Goal: Task Accomplishment & Management: Complete application form

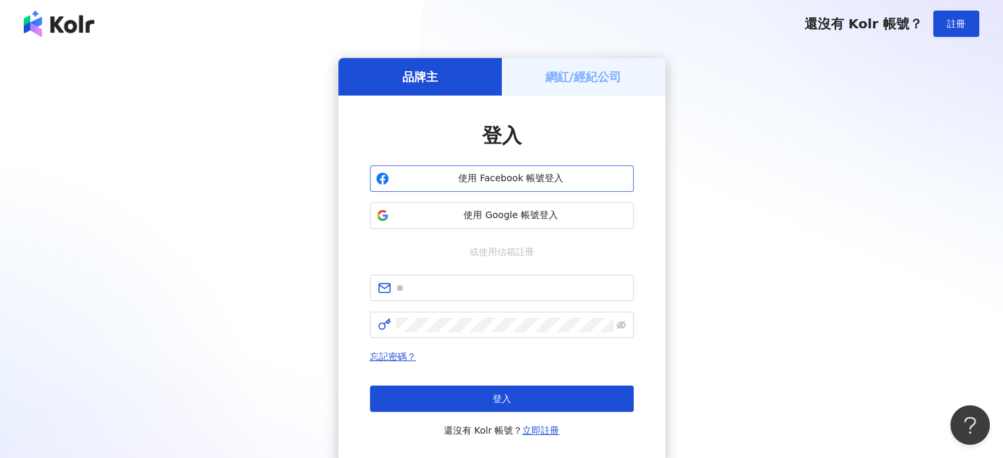
click at [575, 176] on span "使用 Facebook 帳號登入" at bounding box center [510, 178] width 233 height 13
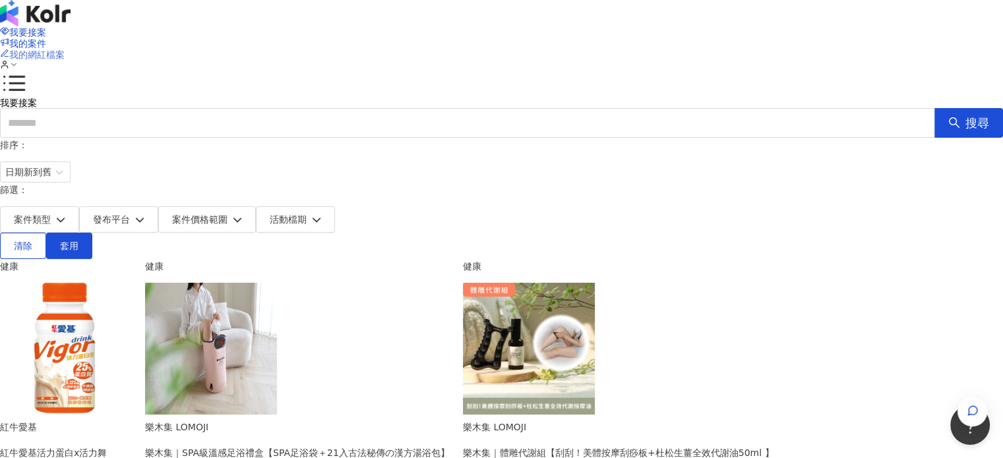
click at [65, 49] on span "我的網紅檔案" at bounding box center [36, 54] width 55 height 11
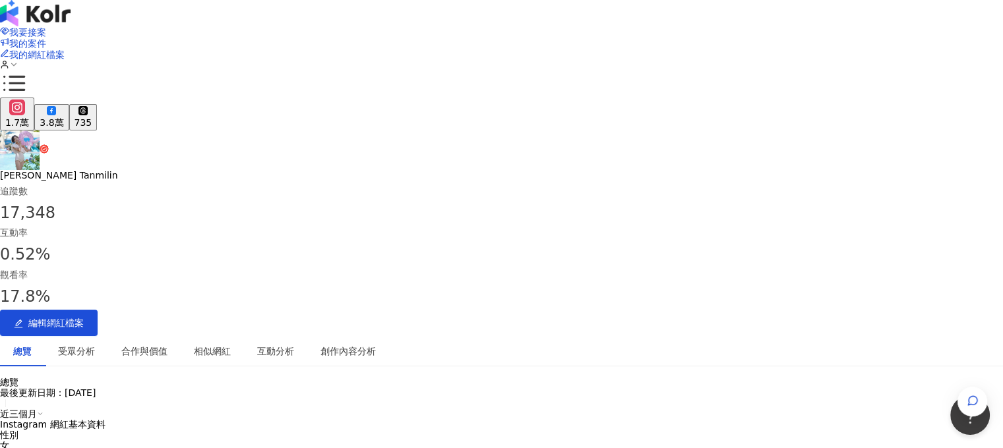
scroll to position [264, 0]
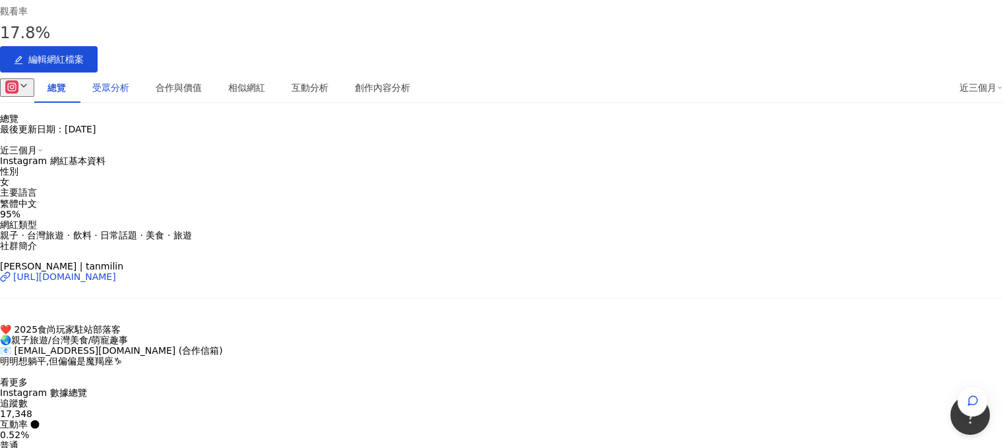
drag, startPoint x: 241, startPoint y: 66, endPoint x: 244, endPoint y: 78, distance: 12.8
click at [129, 80] on div "受眾分析" at bounding box center [110, 87] width 37 height 15
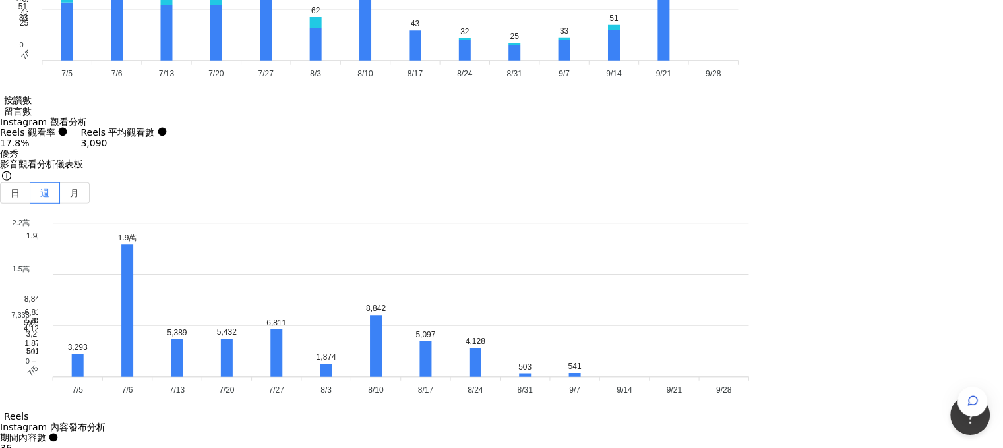
scroll to position [4247, 0]
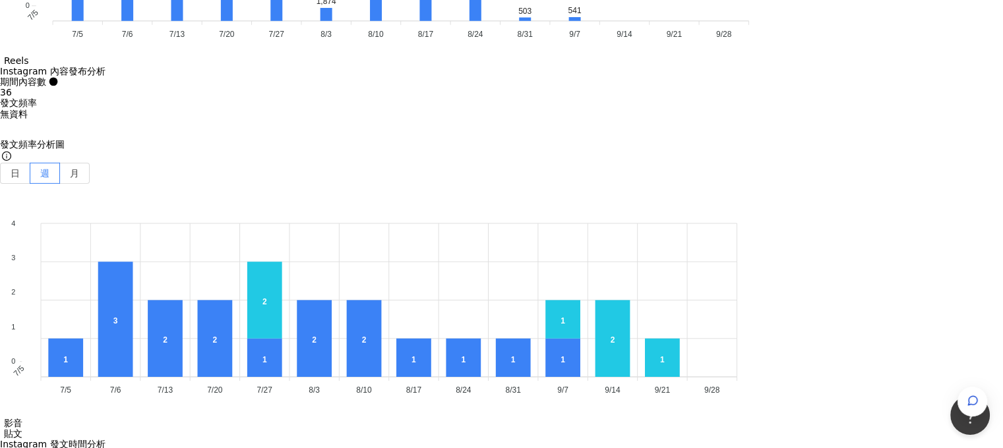
scroll to position [4247, 0]
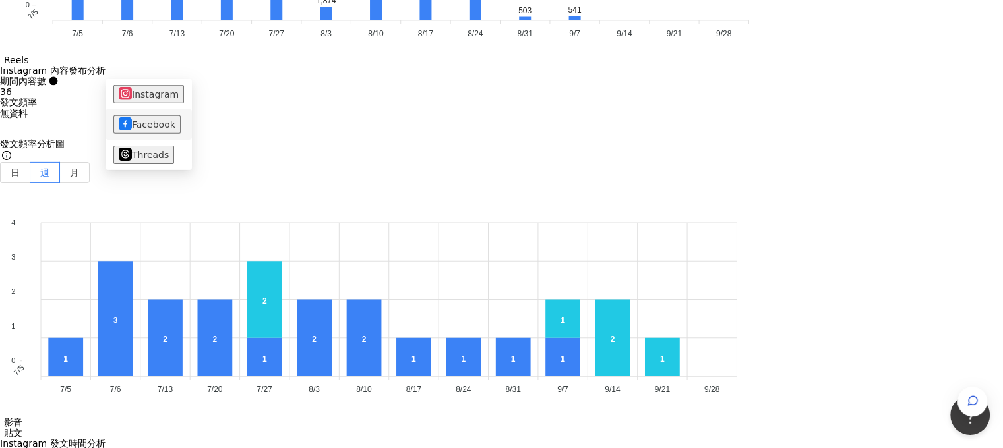
click at [145, 123] on button "Facebook" at bounding box center [146, 124] width 67 height 18
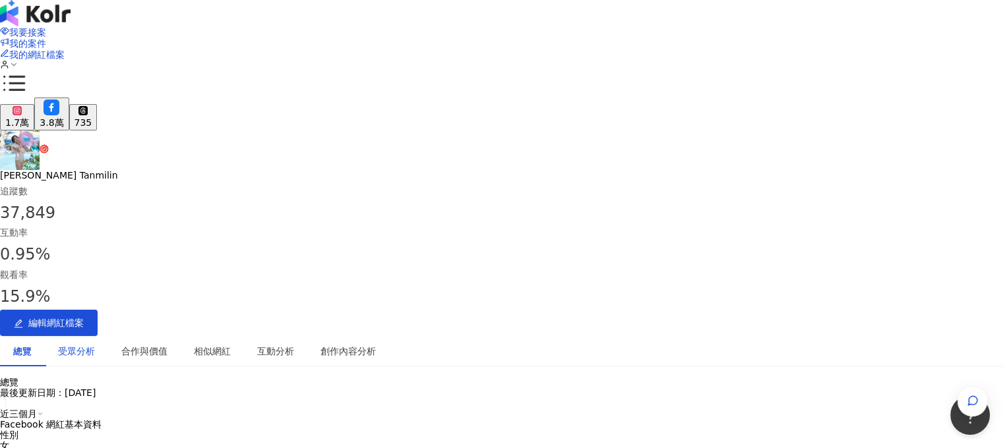
click at [95, 344] on div "受眾分析" at bounding box center [76, 351] width 37 height 15
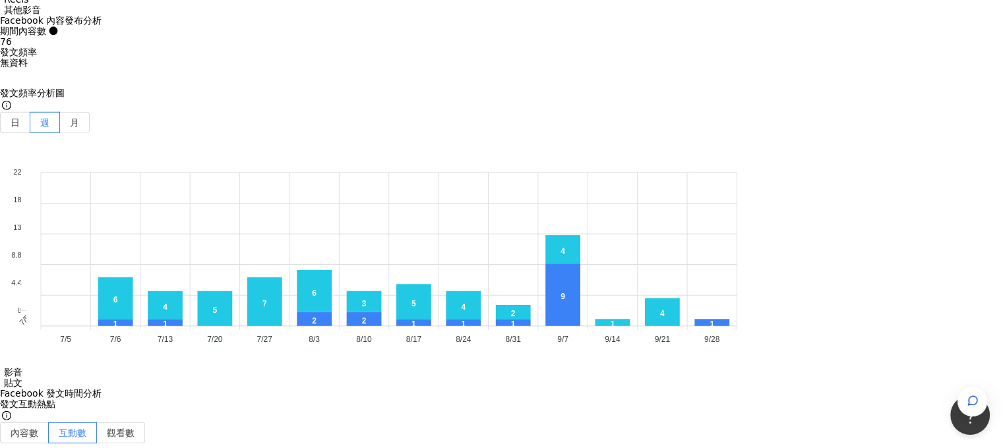
scroll to position [3766, 0]
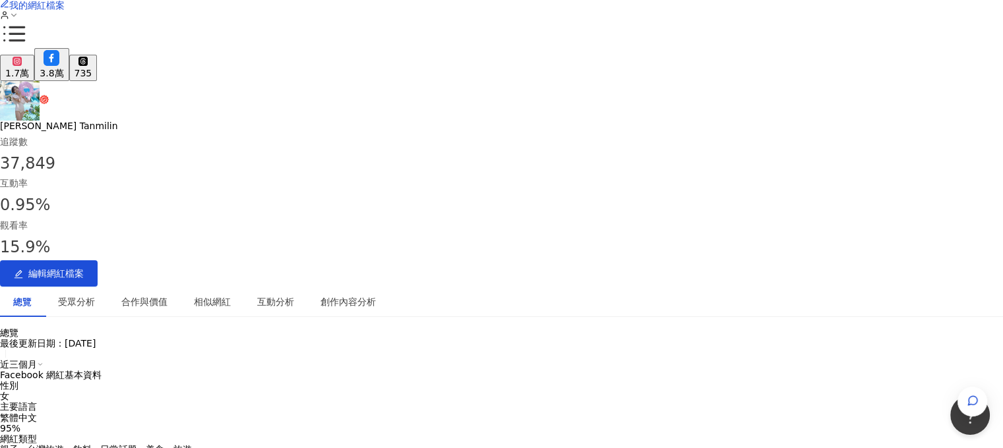
click at [396, 81] on div "林甜蜜 Tanmilin 追蹤數 37,849 互動率 0.95% 觀看率 15.9% 編輯網紅檔案" at bounding box center [501, 184] width 1003 height 206
click at [231, 295] on div "相似網紅" at bounding box center [212, 302] width 37 height 15
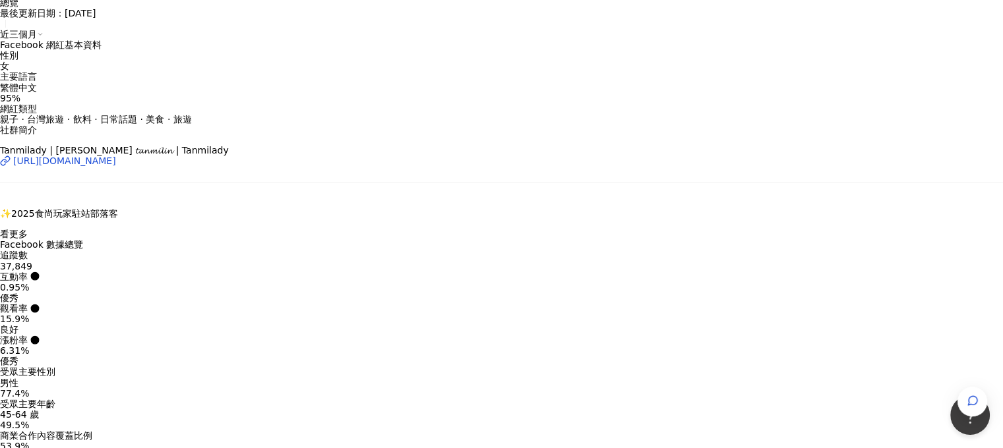
scroll to position [0, 0]
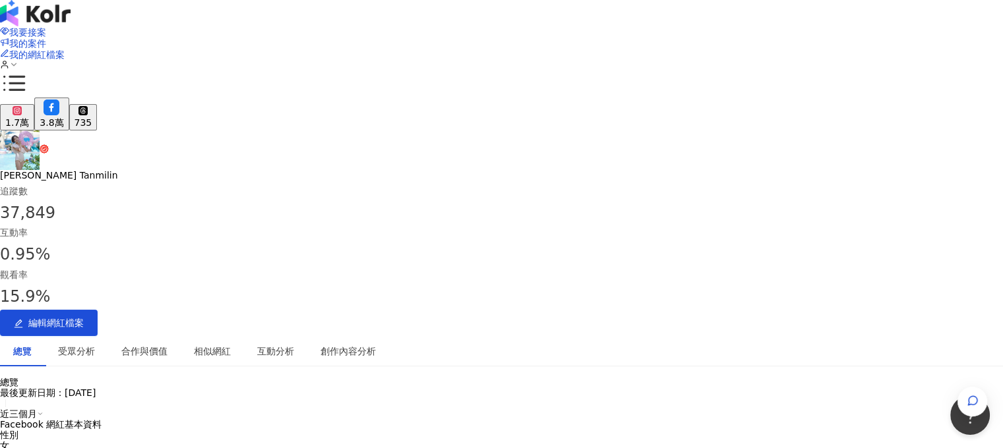
click at [29, 117] on div "1.7萬" at bounding box center [17, 122] width 24 height 11
click at [92, 117] on div "735" at bounding box center [84, 122] width 18 height 11
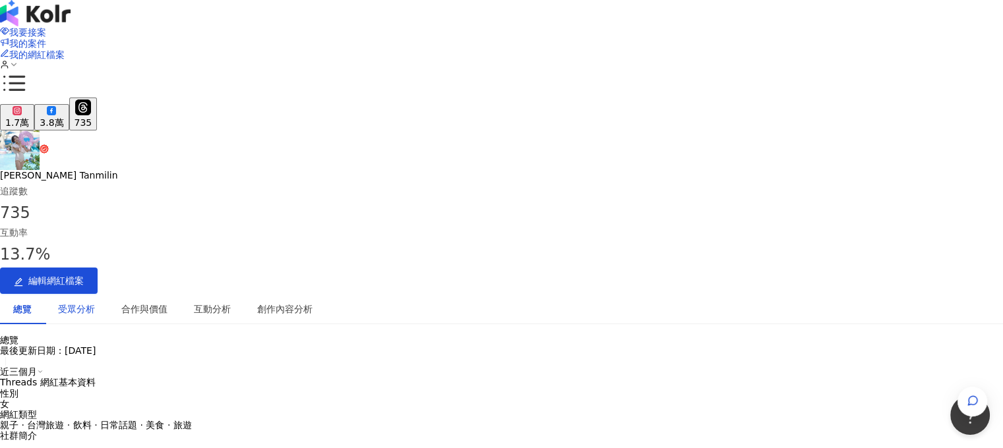
click at [95, 302] on div "受眾分析" at bounding box center [76, 309] width 37 height 15
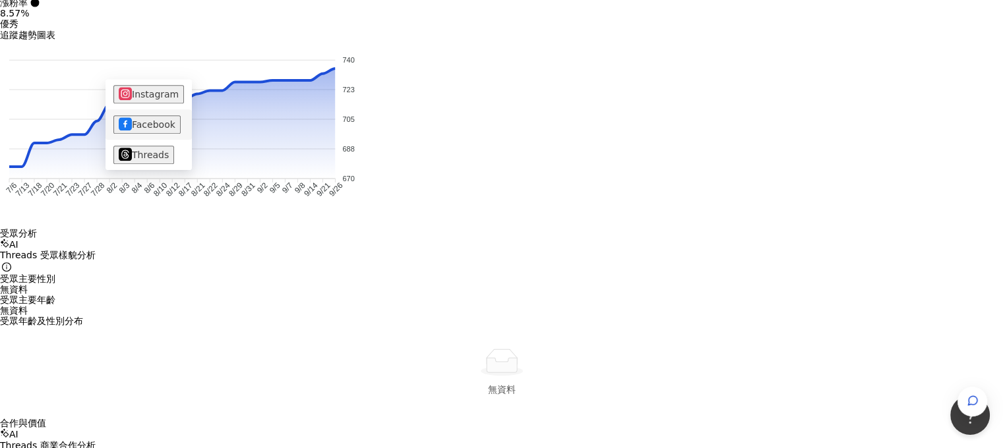
click at [143, 109] on li "Facebook" at bounding box center [148, 124] width 86 height 30
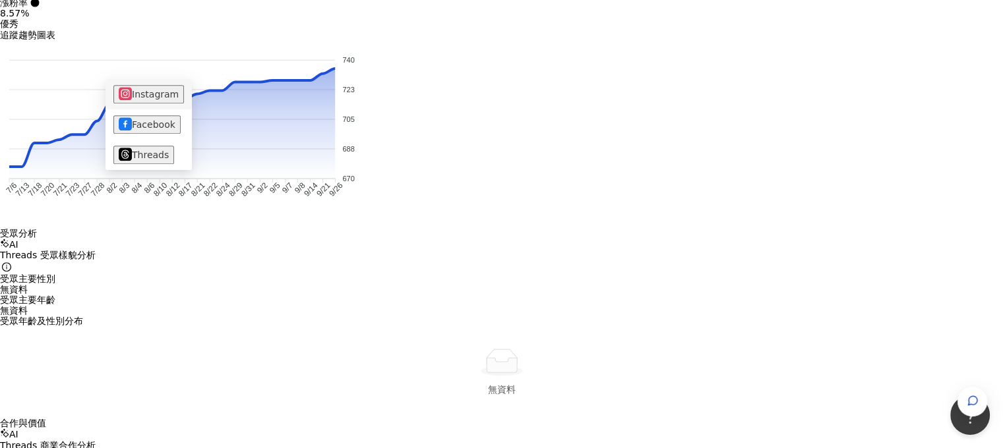
click at [146, 96] on button "Instagram" at bounding box center [148, 94] width 71 height 18
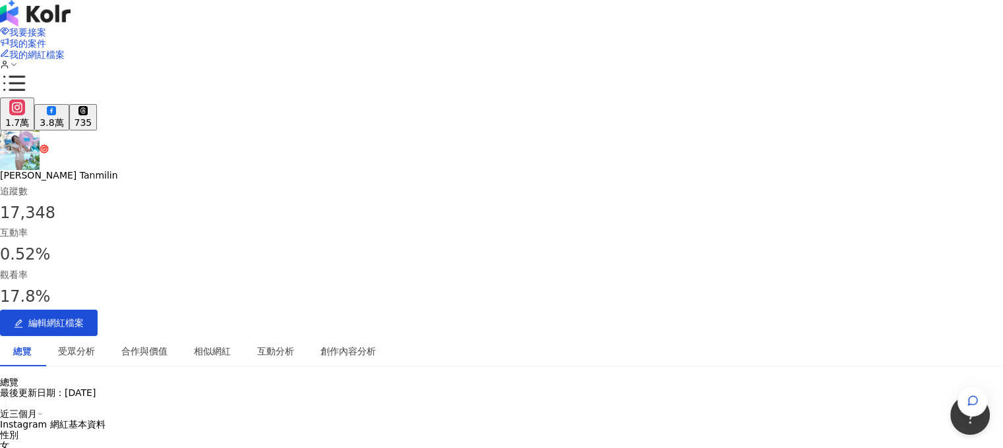
click at [71, 26] on img at bounding box center [35, 13] width 71 height 26
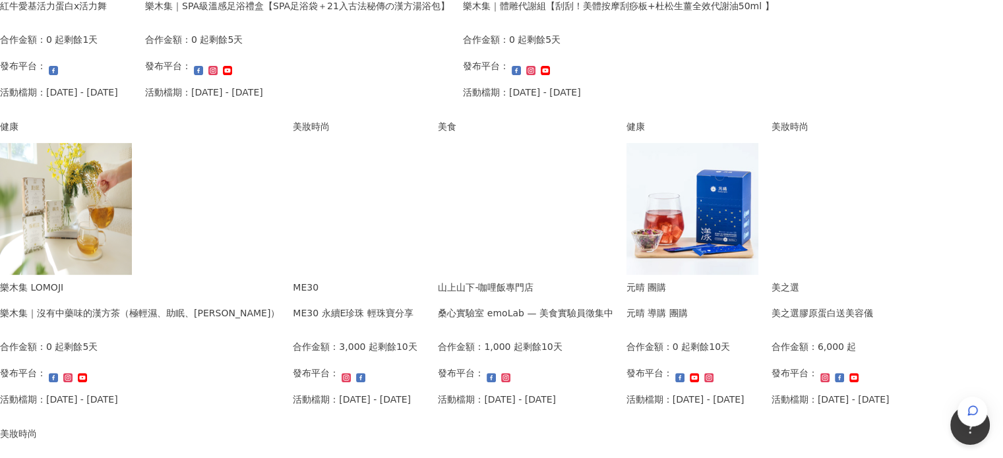
scroll to position [791, 0]
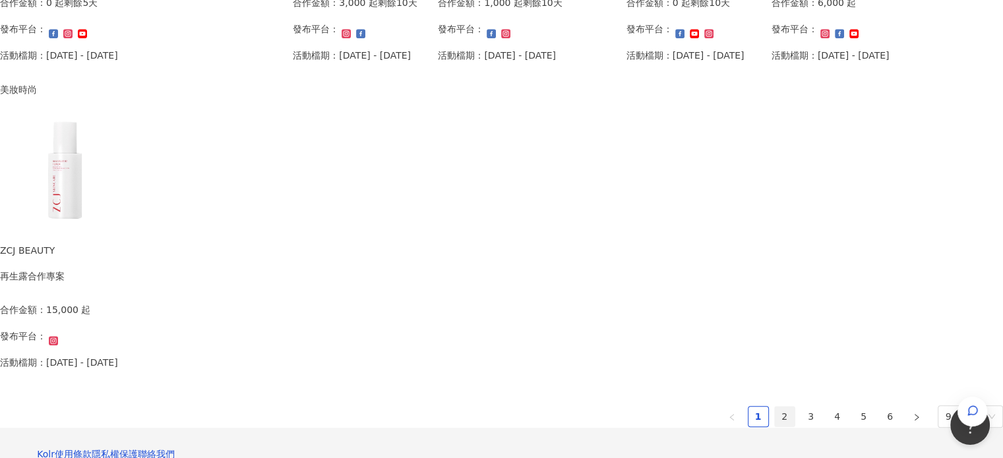
click at [775, 416] on link "2" at bounding box center [785, 417] width 20 height 20
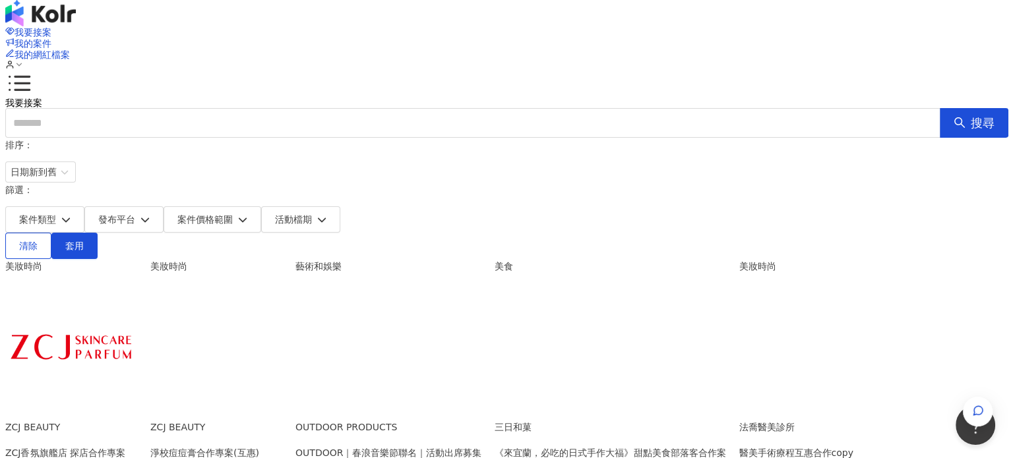
scroll to position [198, 0]
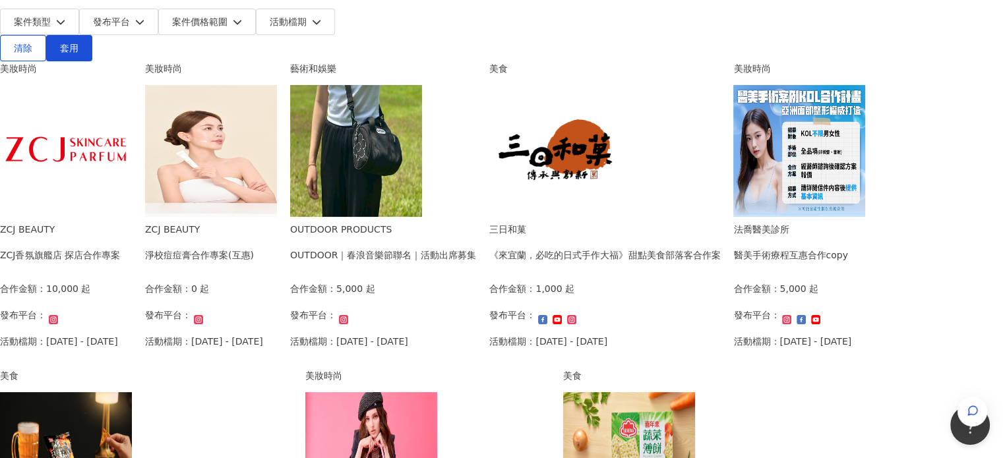
click at [476, 248] on div "OUTDOOR｜春浪音樂節聯名｜活動出席募集" at bounding box center [383, 255] width 186 height 15
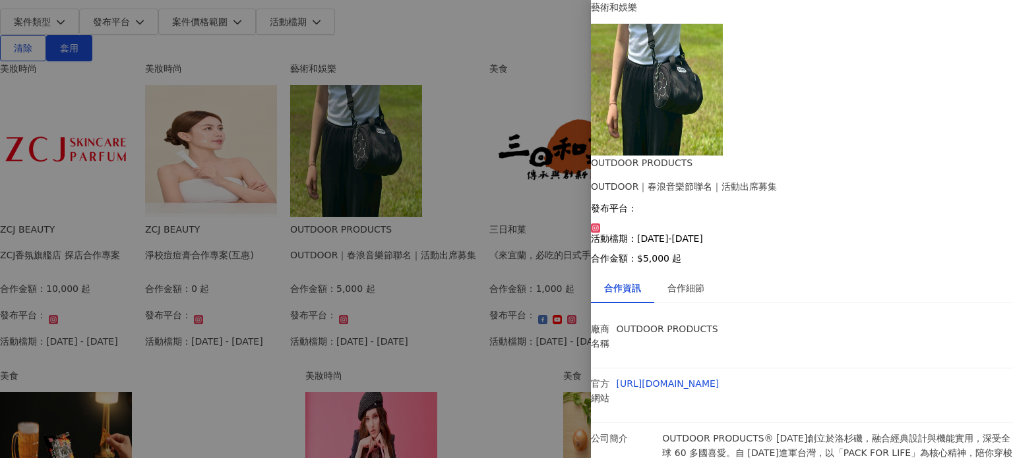
scroll to position [18, 0]
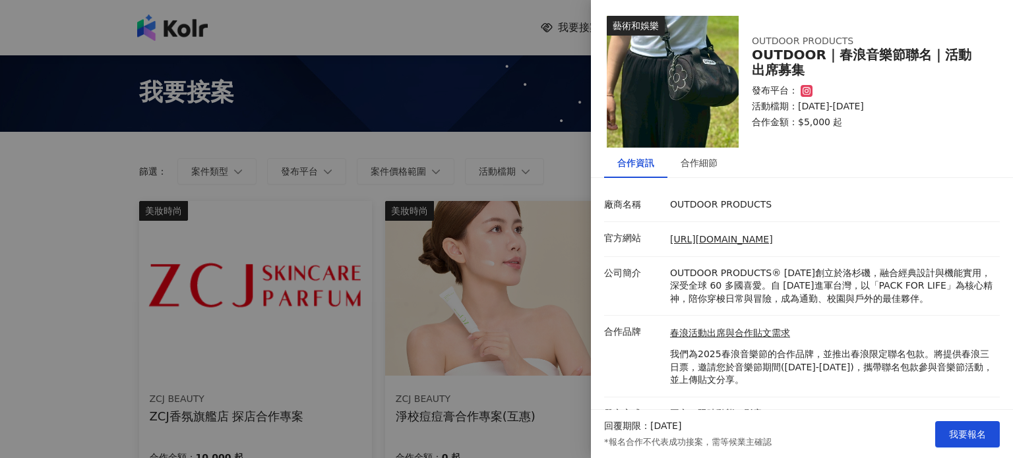
click at [813, 376] on li "合作品牌 春浪活動出席與合作貼文需求 我們為2025春浪音樂節的合作品牌，並推出春浪限定聯名包款。將提供春浪三日票，邀請您於音樂節期間(2025/10/31-…" at bounding box center [802, 356] width 396 height 81
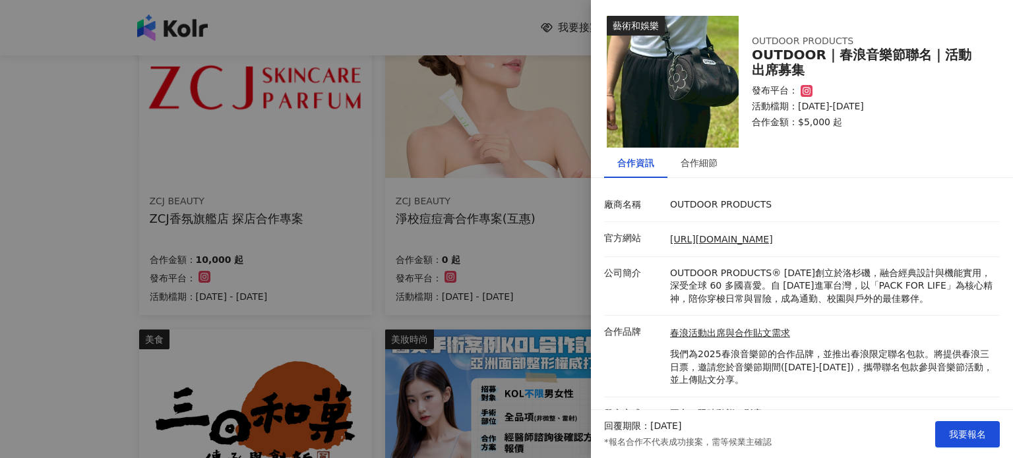
scroll to position [18, 0]
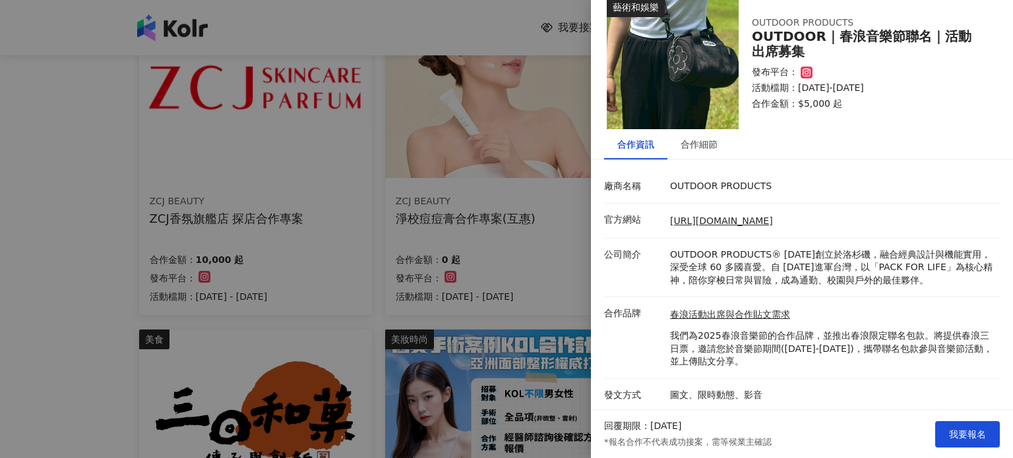
click at [733, 389] on p "圖文、限時動態、影音" at bounding box center [831, 395] width 323 height 13
click at [731, 365] on p "我們為2025春浪音樂節的合作品牌，並推出春浪限定聯名包款。將提供春浪三日票，邀請您於音樂節期間([DATE]-[DATE])，攜帶聯名包款參與音樂節活動，並…" at bounding box center [831, 349] width 323 height 39
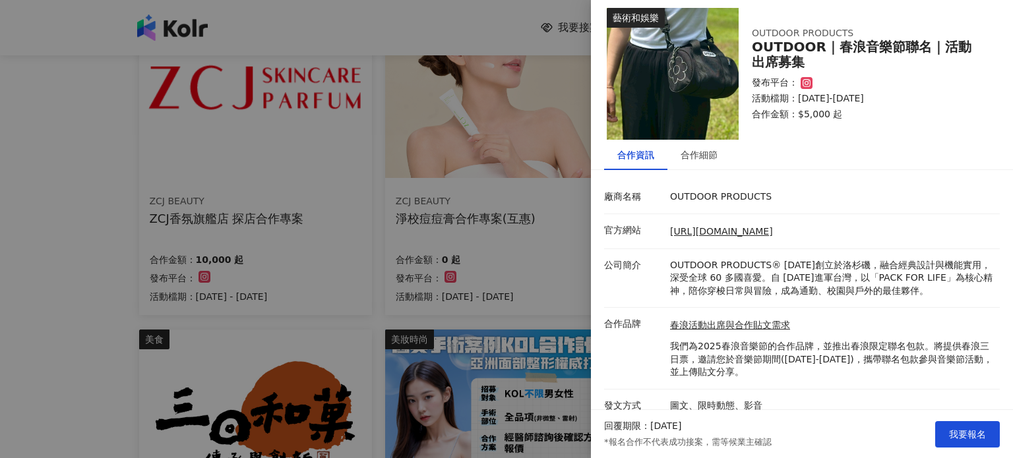
scroll to position [0, 0]
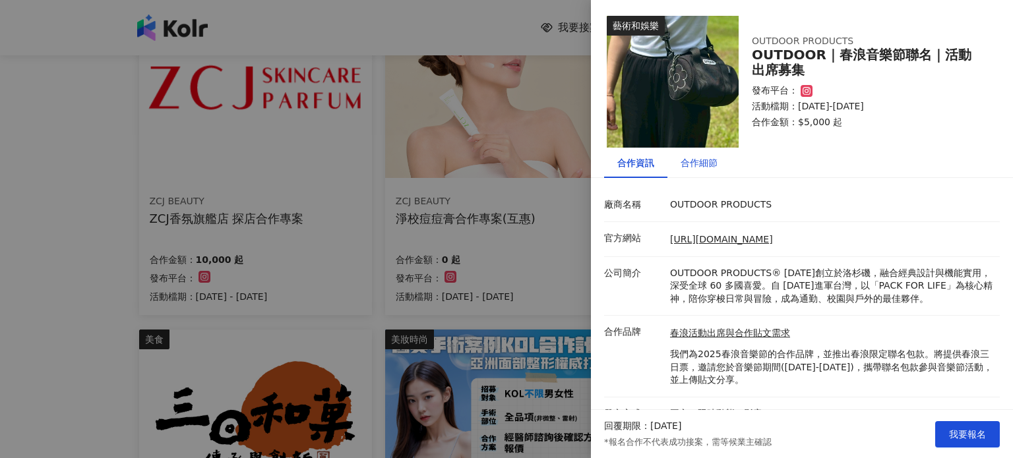
click at [686, 160] on div "合作細節" at bounding box center [698, 163] width 37 height 15
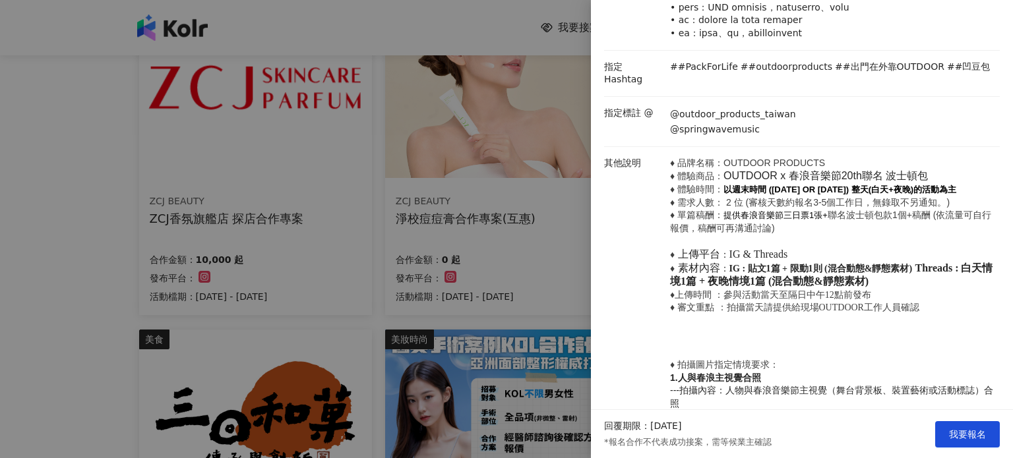
scroll to position [462, 0]
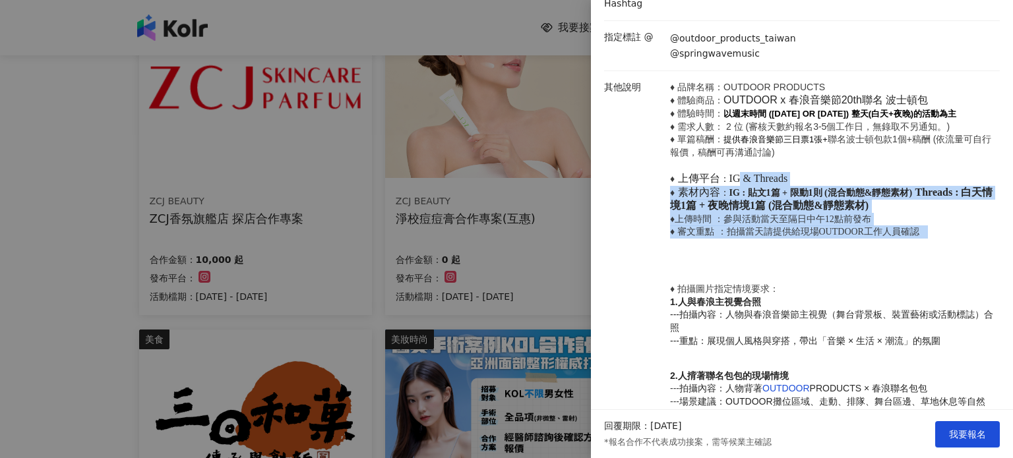
drag, startPoint x: 736, startPoint y: 189, endPoint x: 920, endPoint y: 264, distance: 199.6
click at [920, 264] on p "♦ 品牌名稱：OUTDOOR PRODUCTS ♦ 體驗商品： OUTDOOR x 春浪音樂節20th聯名 波士頓包 ♦ 體驗時間： 以週末時間 (2025/…" at bounding box center [831, 465] width 323 height 769
click at [895, 274] on p "♦ 品牌名稱：OUTDOOR PRODUCTS ♦ 體驗商品： OUTDOOR x 春浪音樂節20th聯名 波士頓包 ♦ 體驗時間： 以週末時間 (2025/…" at bounding box center [831, 465] width 323 height 769
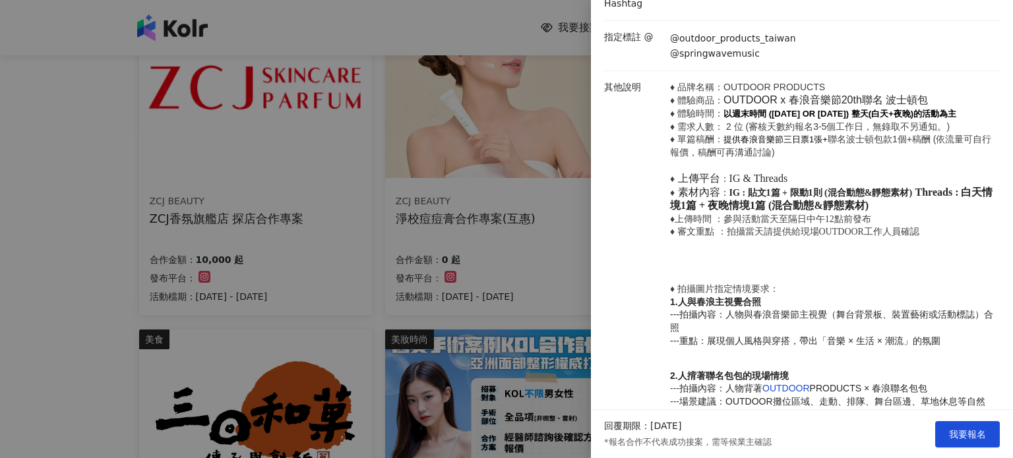
scroll to position [593, 0]
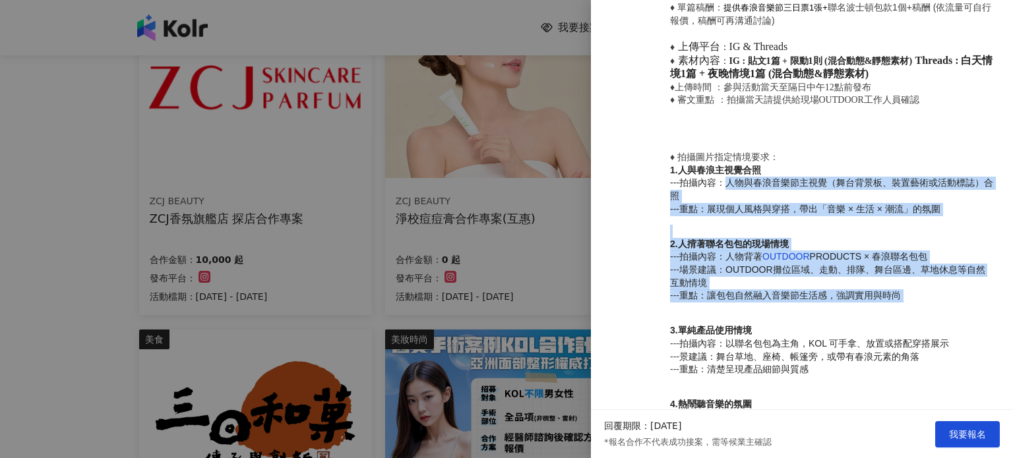
drag, startPoint x: 725, startPoint y: 197, endPoint x: 870, endPoint y: 334, distance: 199.6
click at [870, 334] on p "♦ 品牌名稱：OUTDOOR PRODUCTS ♦ 體驗商品： OUTDOOR x 春浪音樂節20th聯名 波士頓包 ♦ 體驗時間： 以週末時間 (2025/…" at bounding box center [831, 333] width 323 height 769
click at [849, 333] on p "♦ 品牌名稱：OUTDOOR PRODUCTS ♦ 體驗商品： OUTDOOR x 春浪音樂節20th聯名 波士頓包 ♦ 體驗時間： 以週末時間 (2025/…" at bounding box center [831, 333] width 323 height 769
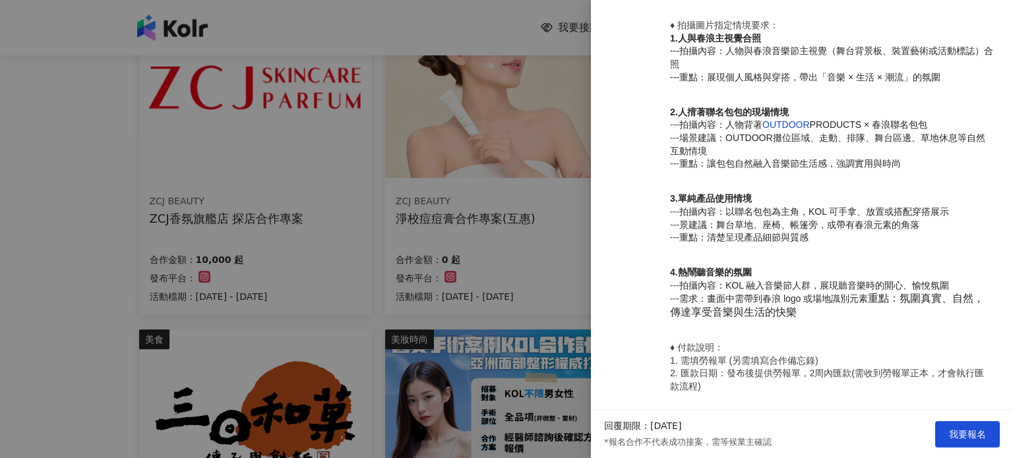
scroll to position [939, 0]
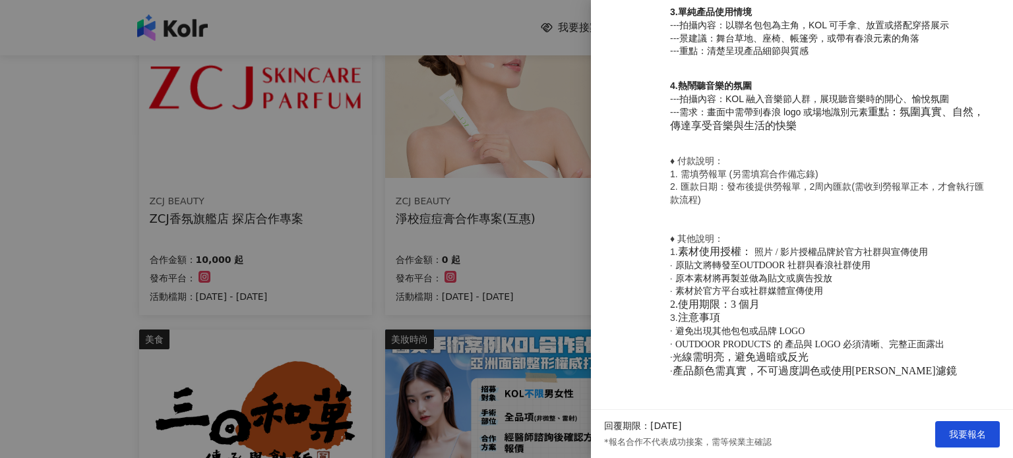
click at [576, 247] on div at bounding box center [506, 229] width 1013 height 458
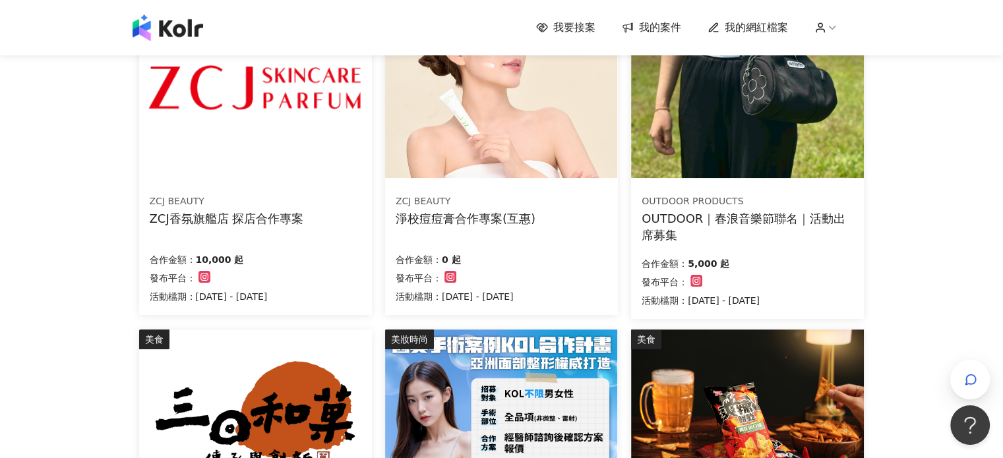
click at [760, 268] on div "合作金額： 5,000 起" at bounding box center [701, 262] width 118 height 18
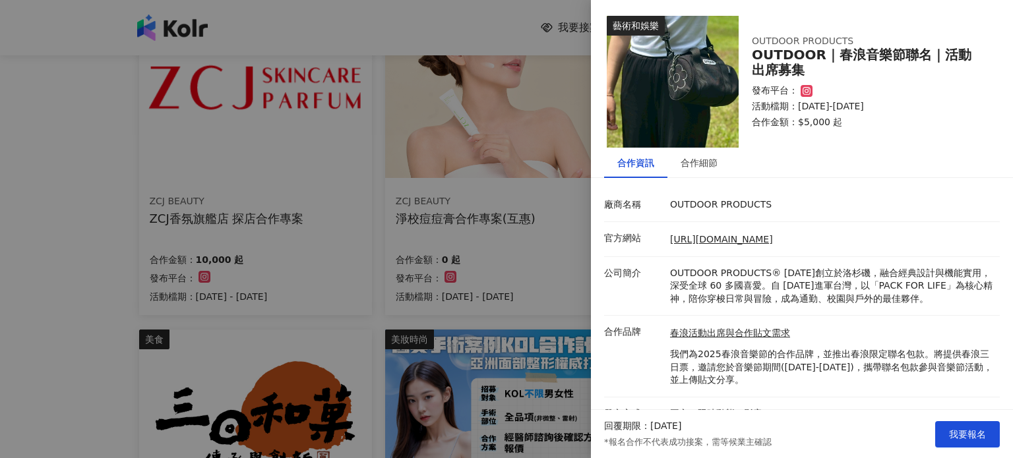
scroll to position [18, 0]
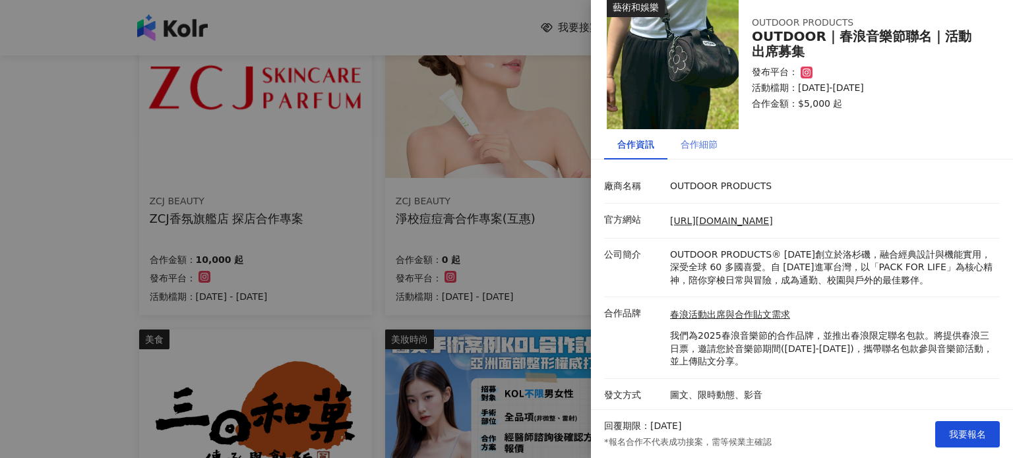
click at [711, 134] on div "合作細節" at bounding box center [698, 144] width 63 height 30
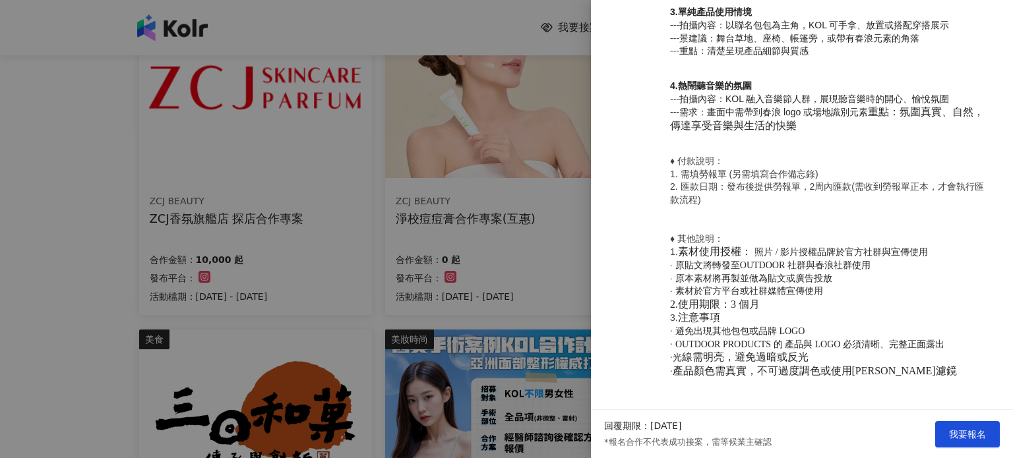
scroll to position [939, 0]
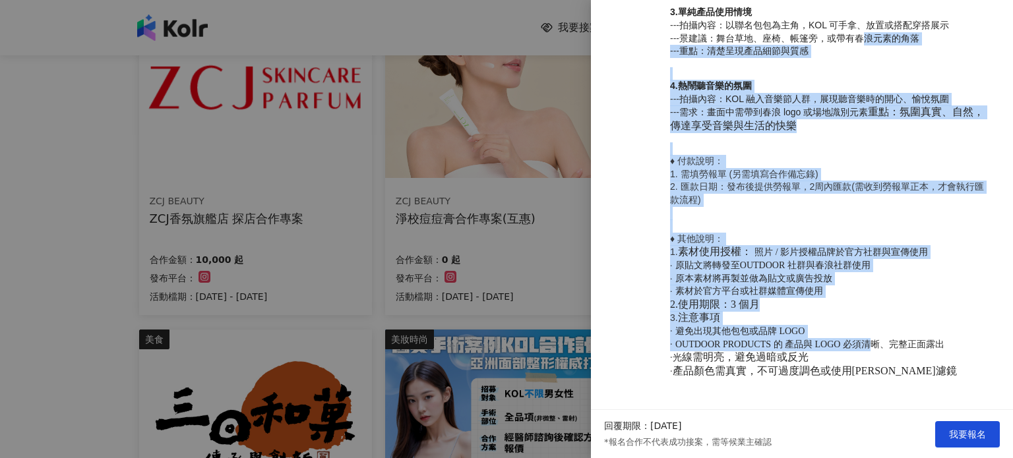
drag, startPoint x: 858, startPoint y: 34, endPoint x: 877, endPoint y: 333, distance: 299.9
click at [866, 352] on p "♦ 品牌名稱：OUTDOOR PRODUCTS ♦ 體驗商品： OUTDOOR x 春浪音樂節20th聯名 波士頓包 ♦ 體驗時間： 以週末時間 (2025/…" at bounding box center [831, 15] width 323 height 769
click at [897, 299] on p "♦ 付款說明： 1. 需填勞報單 (另需填寫合作備忘錄) 2. 匯款日期：發布後提供勞報單，2周內匯款(需收到勞報單正本，才會執行匯款流程) ♦ 其他說明： …" at bounding box center [831, 266] width 323 height 223
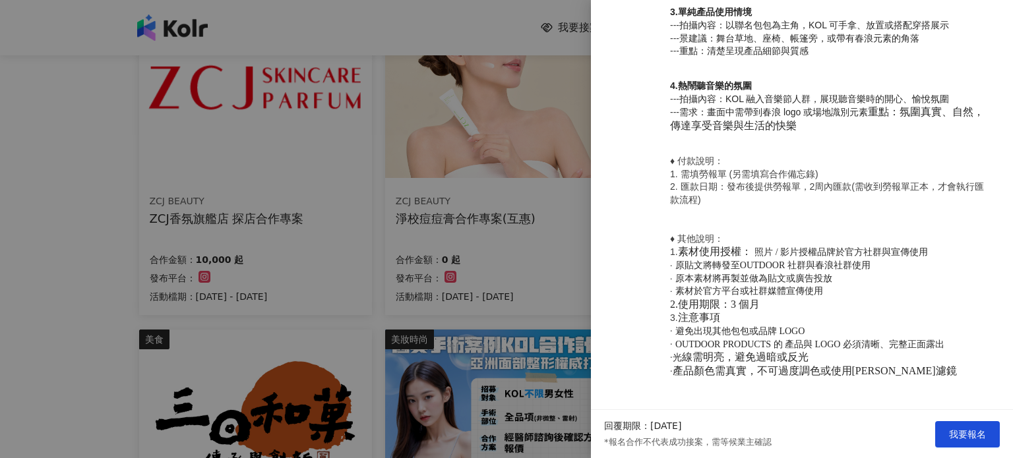
click at [557, 270] on div at bounding box center [506, 229] width 1013 height 458
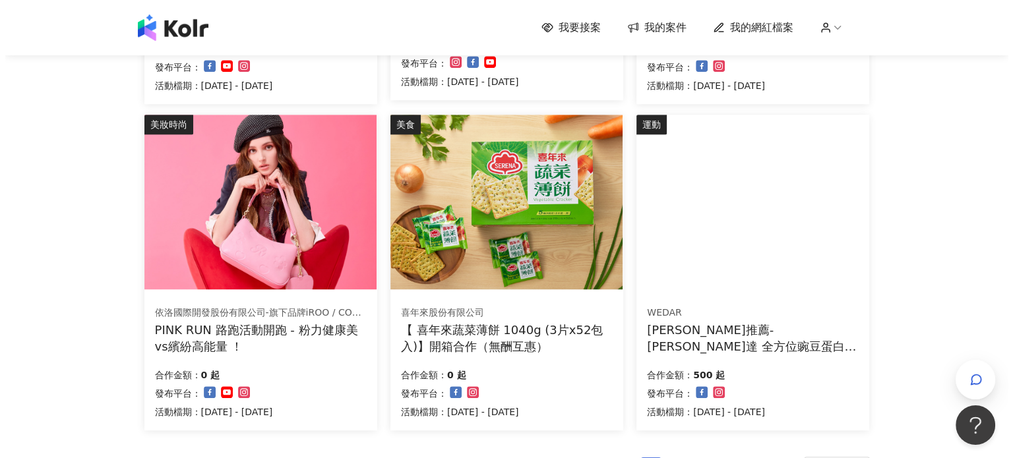
scroll to position [791, 0]
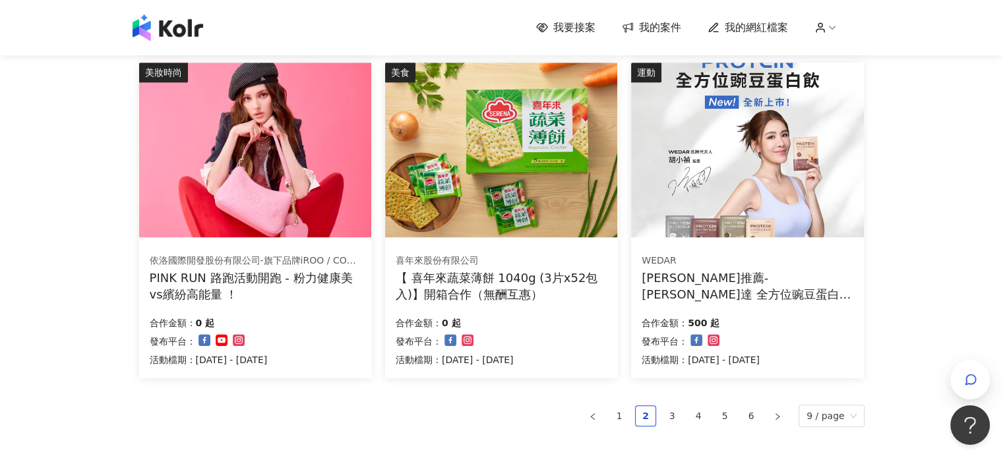
click at [320, 334] on div "合作金額： 0 起 發布平台： 活動檔期：2025/9/2 - 2025/10/31" at bounding box center [256, 340] width 212 height 55
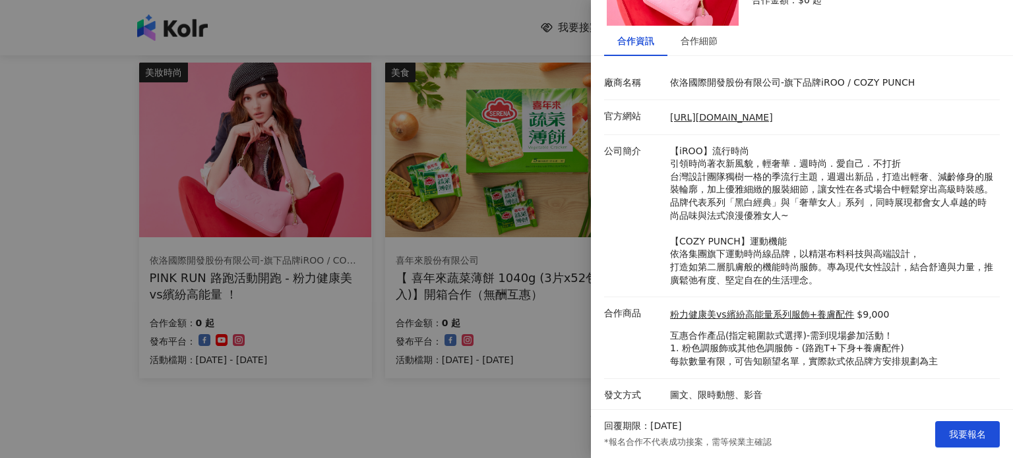
scroll to position [0, 0]
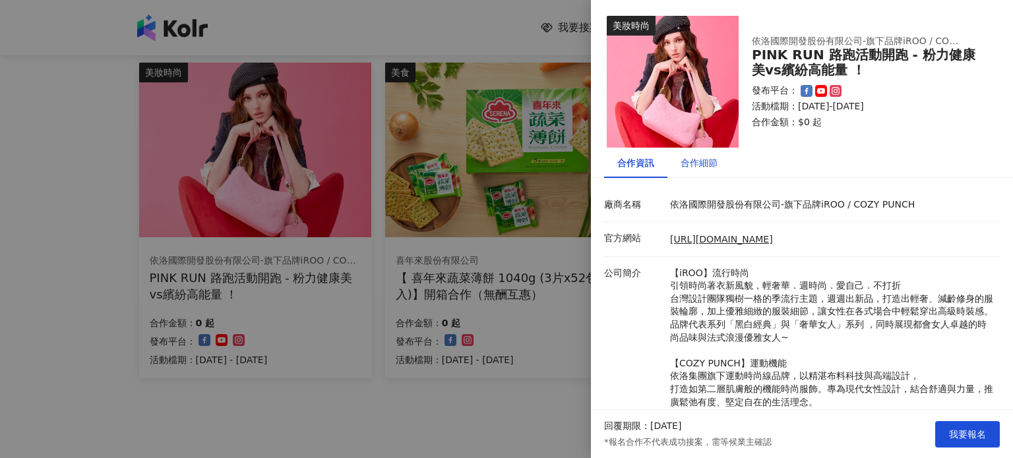
click at [702, 158] on div "合作細節" at bounding box center [698, 163] width 37 height 15
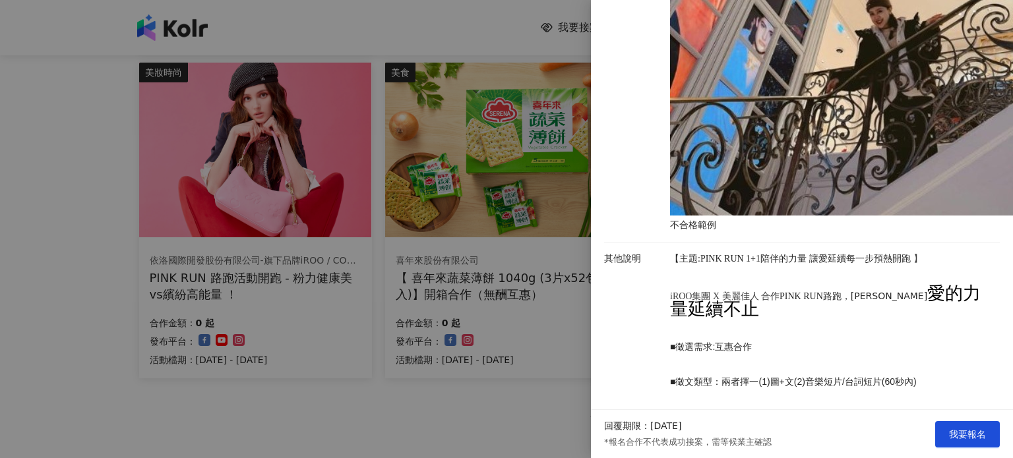
scroll to position [1259, 0]
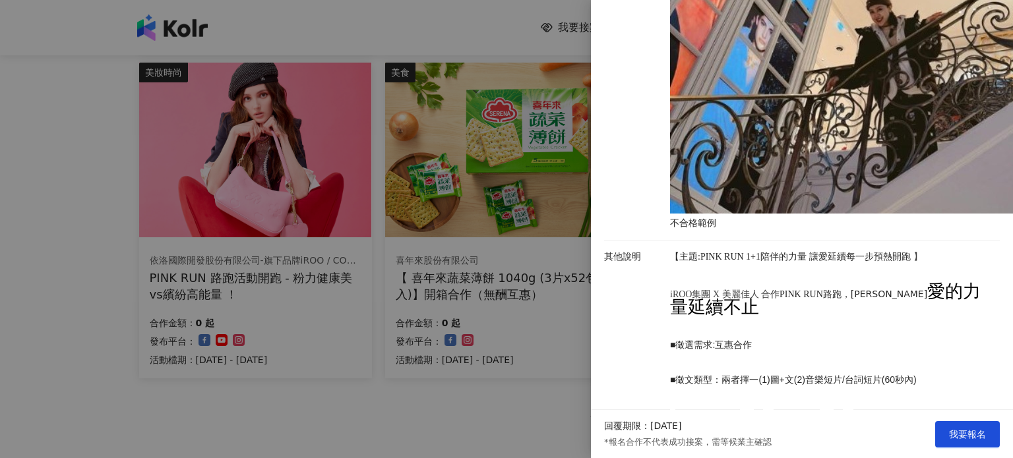
click at [488, 407] on div at bounding box center [506, 229] width 1013 height 458
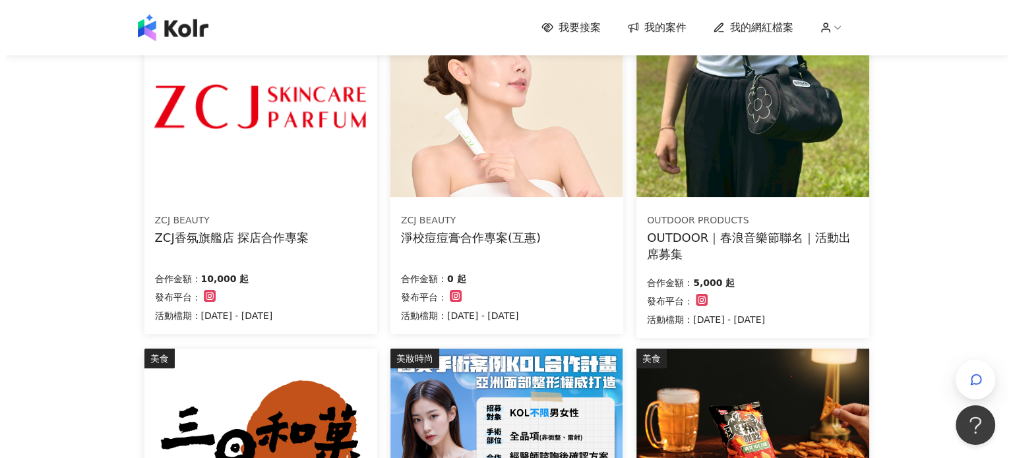
scroll to position [66, 0]
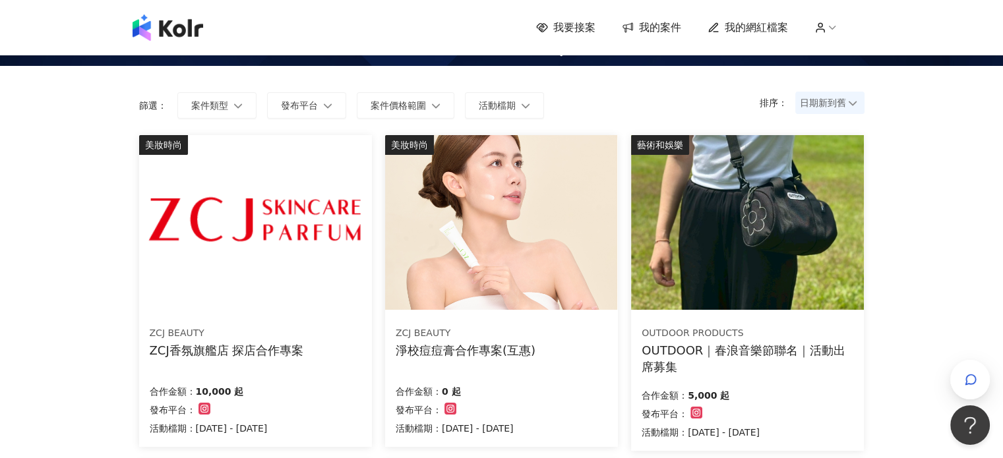
click at [691, 267] on img at bounding box center [747, 222] width 232 height 175
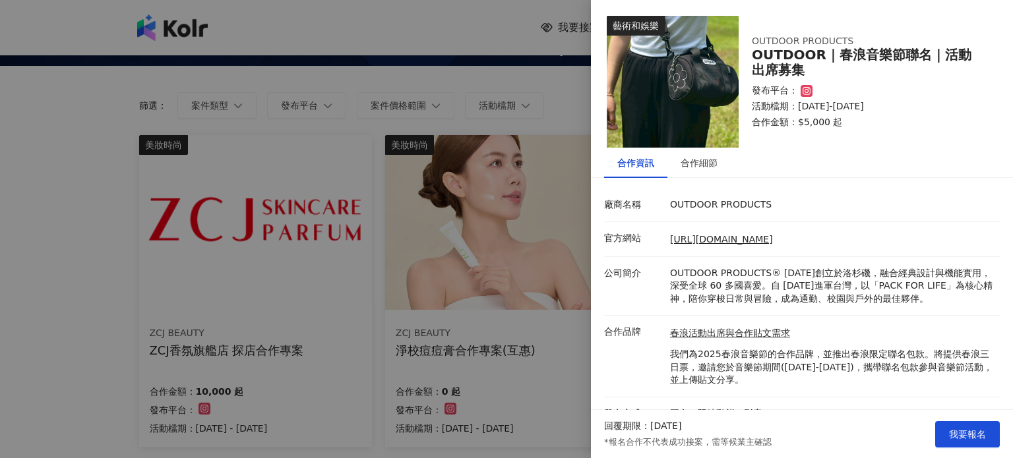
drag, startPoint x: 740, startPoint y: 356, endPoint x: 804, endPoint y: 380, distance: 68.8
click at [801, 379] on p "我們為2025春浪音樂節的合作品牌，並推出春浪限定聯名包款。將提供春浪三日票，邀請您於音樂節期間([DATE]-[DATE])，攜帶聯名包款參與音樂節活動，並…" at bounding box center [831, 367] width 323 height 39
click at [814, 382] on p "我們為2025春浪音樂節的合作品牌，並推出春浪限定聯名包款。將提供春浪三日票，邀請您於音樂節期間([DATE]-[DATE])，攜帶聯名包款參與音樂節活動，並…" at bounding box center [831, 367] width 323 height 39
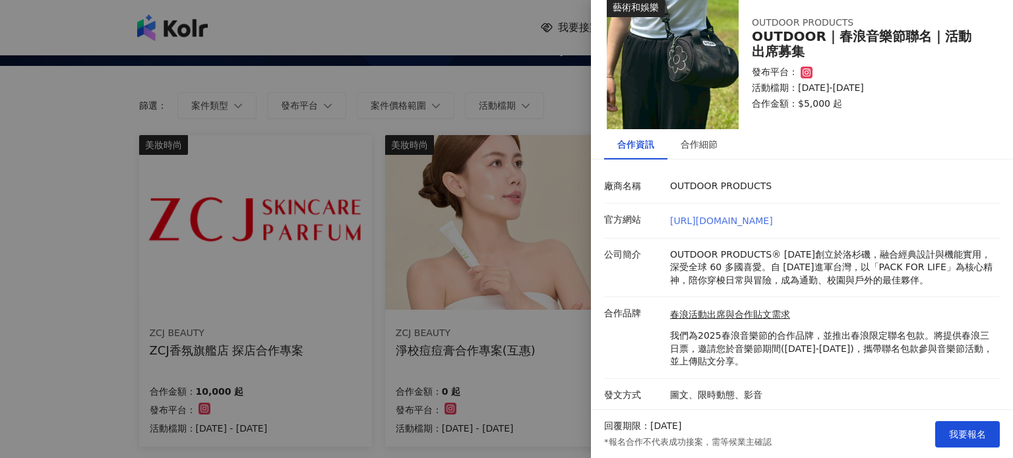
click at [773, 218] on link "[URL][DOMAIN_NAME]" at bounding box center [721, 221] width 103 height 11
drag, startPoint x: 832, startPoint y: 34, endPoint x: 891, endPoint y: 37, distance: 59.4
click at [902, 32] on div "OUTDOOR｜春浪音樂節聯名｜活動出席募集" at bounding box center [868, 44] width 232 height 30
drag, startPoint x: 837, startPoint y: 361, endPoint x: 668, endPoint y: 340, distance: 170.8
click at [670, 340] on p "我們為2025春浪音樂節的合作品牌，並推出春浪限定聯名包款。將提供春浪三日票，邀請您於音樂節期間([DATE]-[DATE])，攜帶聯名包款參與音樂節活動，並…" at bounding box center [831, 349] width 323 height 39
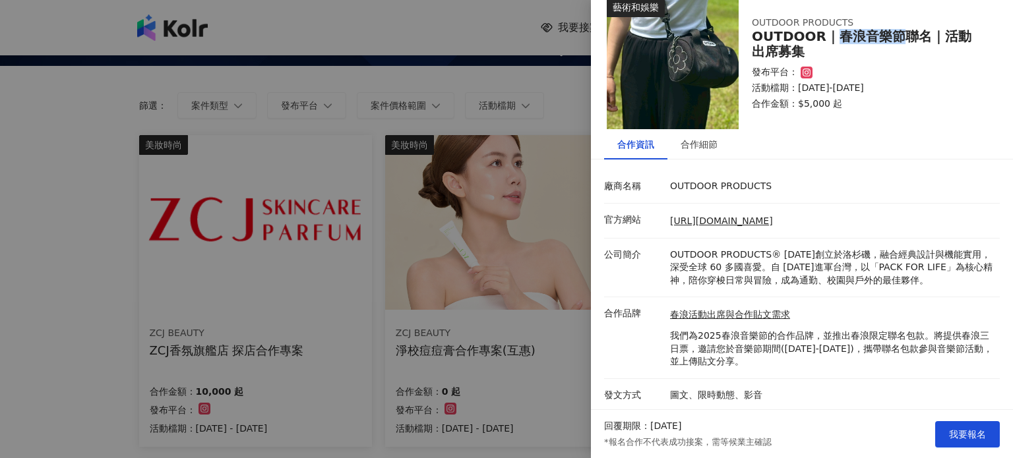
click at [967, 363] on p "我們為2025春浪音樂節的合作品牌，並推出春浪限定聯名包款。將提供春浪三日票，邀請您於音樂節期間([DATE]-[DATE])，攜帶聯名包款參與音樂節活動，並…" at bounding box center [831, 349] width 323 height 39
click at [711, 144] on div "合作細節" at bounding box center [698, 144] width 37 height 15
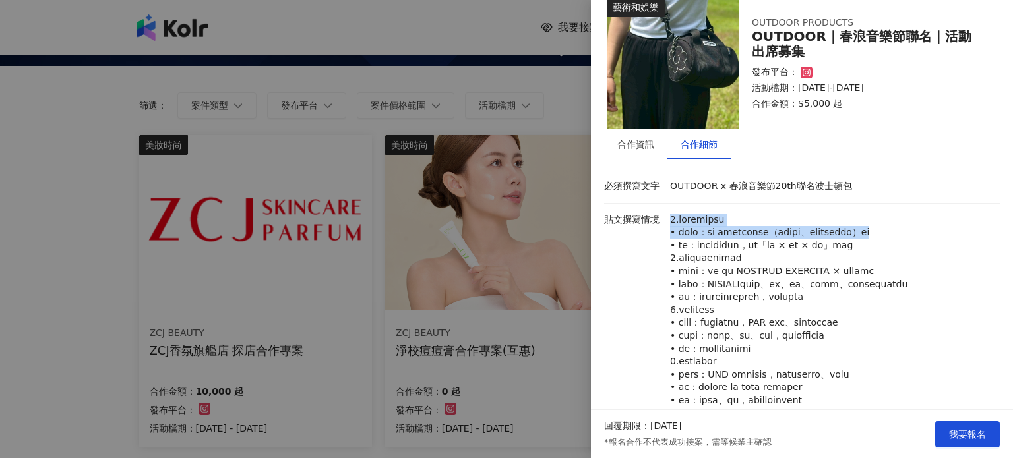
drag, startPoint x: 670, startPoint y: 218, endPoint x: 885, endPoint y: 241, distance: 216.9
click at [885, 241] on p at bounding box center [831, 311] width 323 height 194
drag, startPoint x: 895, startPoint y: 231, endPoint x: 976, endPoint y: 255, distance: 83.9
click at [976, 255] on p at bounding box center [831, 311] width 323 height 194
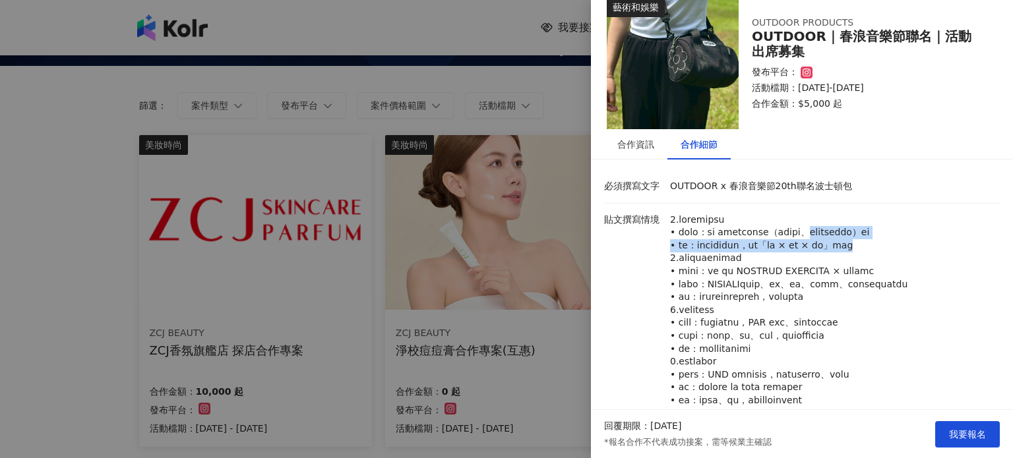
click at [968, 256] on p at bounding box center [831, 311] width 323 height 194
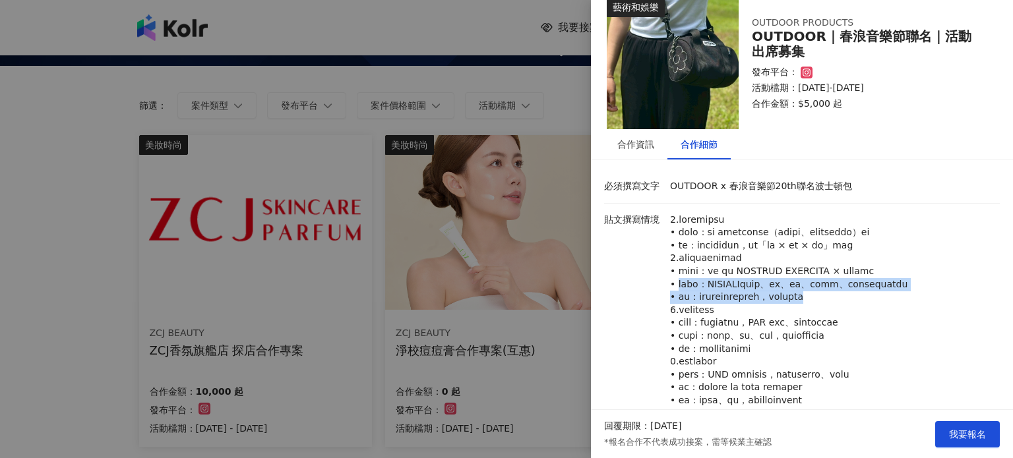
drag, startPoint x: 680, startPoint y: 301, endPoint x: 975, endPoint y: 326, distance: 296.4
click at [975, 326] on p at bounding box center [831, 311] width 323 height 194
click at [954, 321] on p at bounding box center [831, 311] width 323 height 194
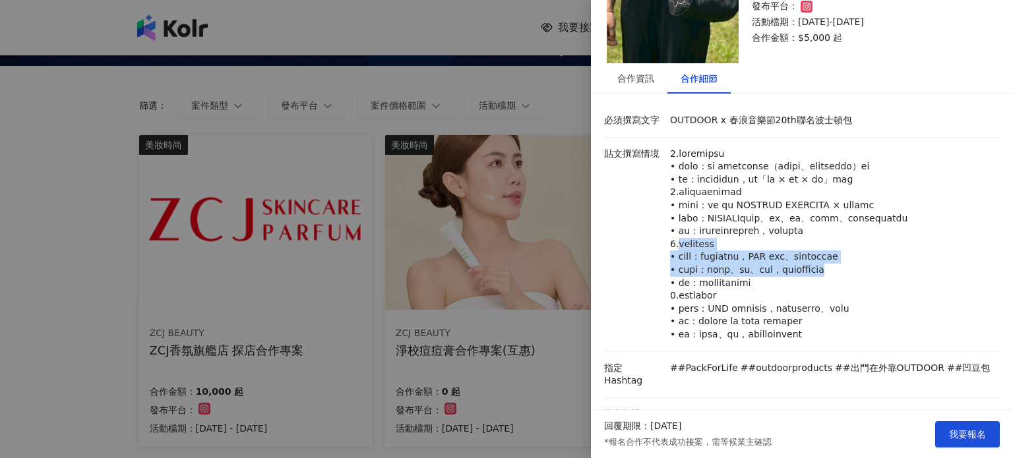
drag, startPoint x: 678, startPoint y: 273, endPoint x: 944, endPoint y: 289, distance: 266.9
click at [944, 289] on p at bounding box center [831, 245] width 323 height 194
click at [931, 293] on p at bounding box center [831, 245] width 323 height 194
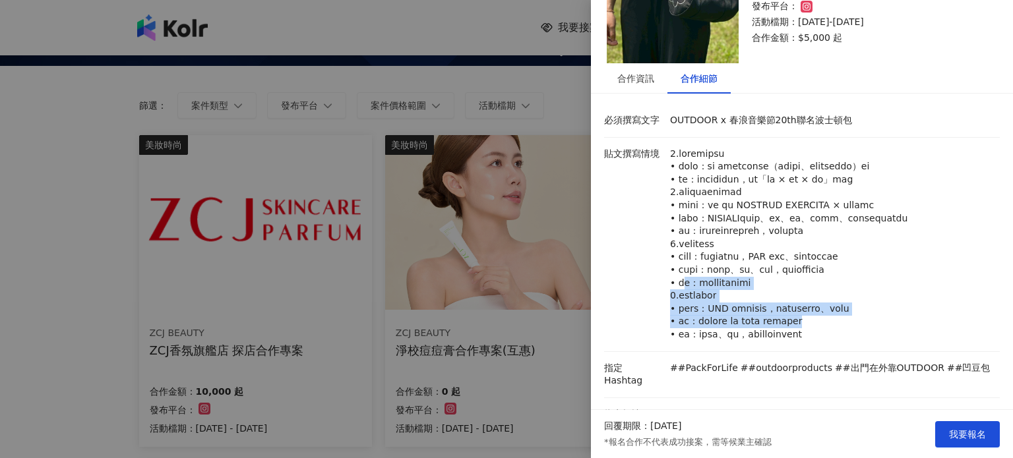
drag, startPoint x: 685, startPoint y: 313, endPoint x: 953, endPoint y: 342, distance: 270.0
click at [953, 342] on p at bounding box center [831, 245] width 323 height 194
click at [897, 342] on p at bounding box center [831, 245] width 323 height 194
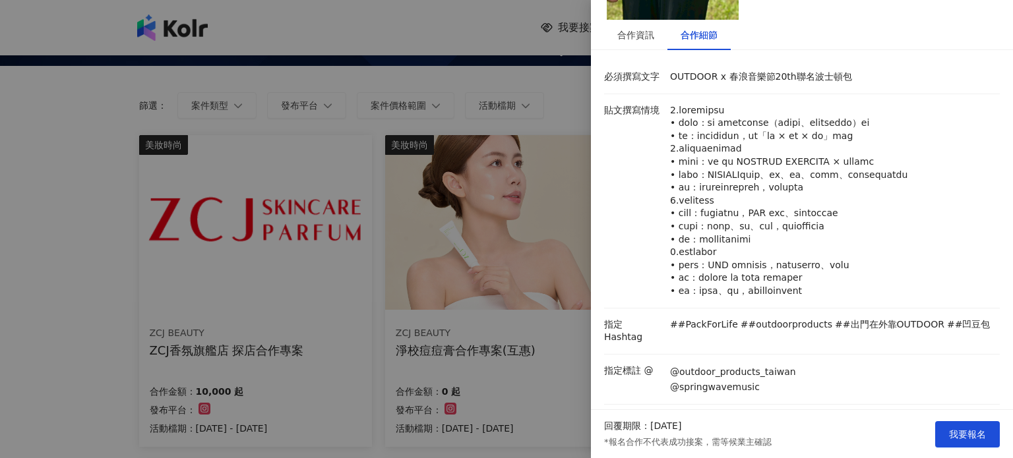
scroll to position [150, 0]
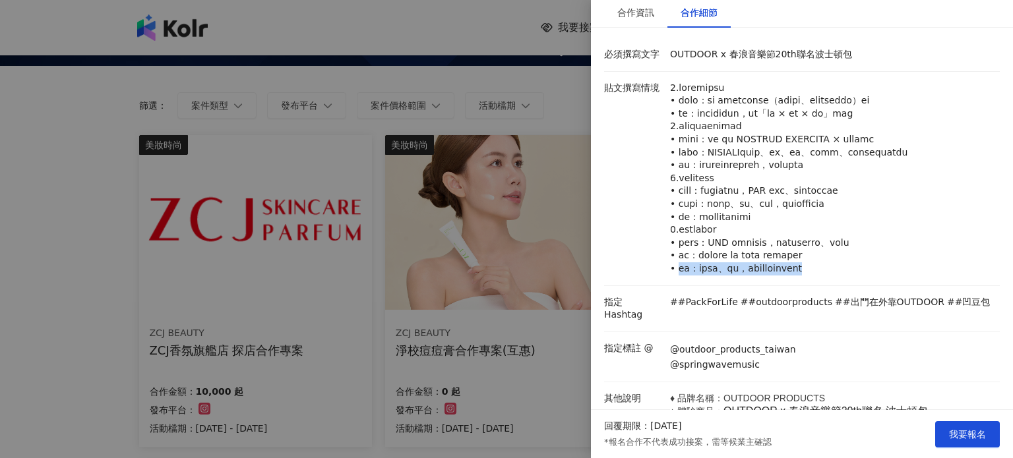
drag, startPoint x: 682, startPoint y: 288, endPoint x: 900, endPoint y: 291, distance: 218.3
click at [897, 276] on p at bounding box center [831, 179] width 323 height 194
click at [931, 276] on p at bounding box center [831, 179] width 323 height 194
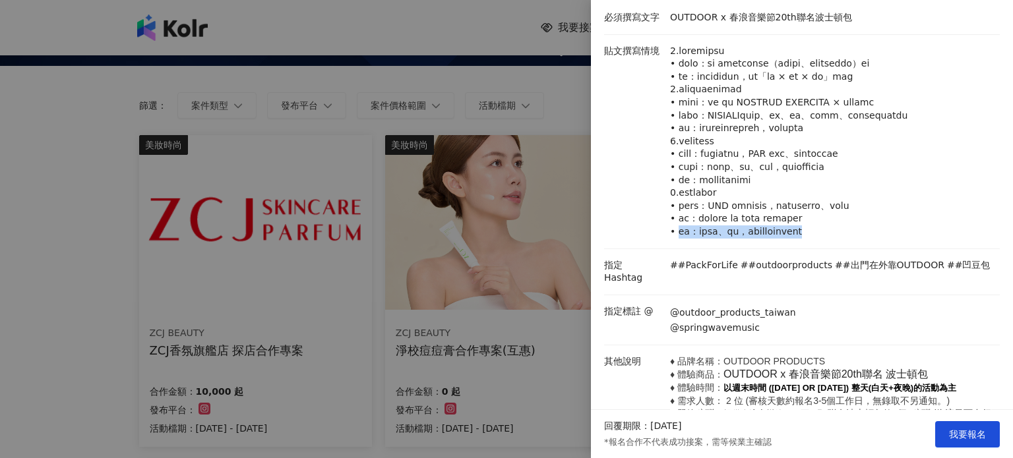
scroll to position [216, 0]
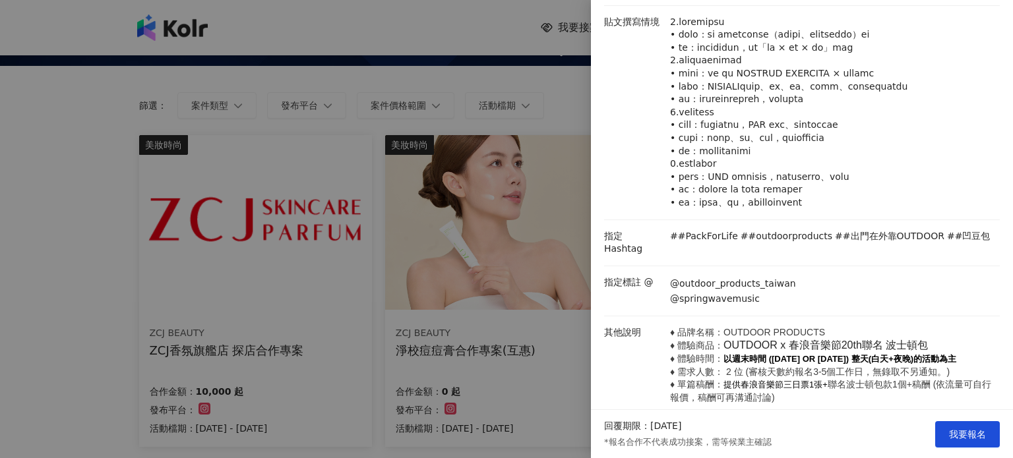
click at [851, 296] on div "@outdoor_products_taiwan @springwavemusic" at bounding box center [832, 291] width 330 height 30
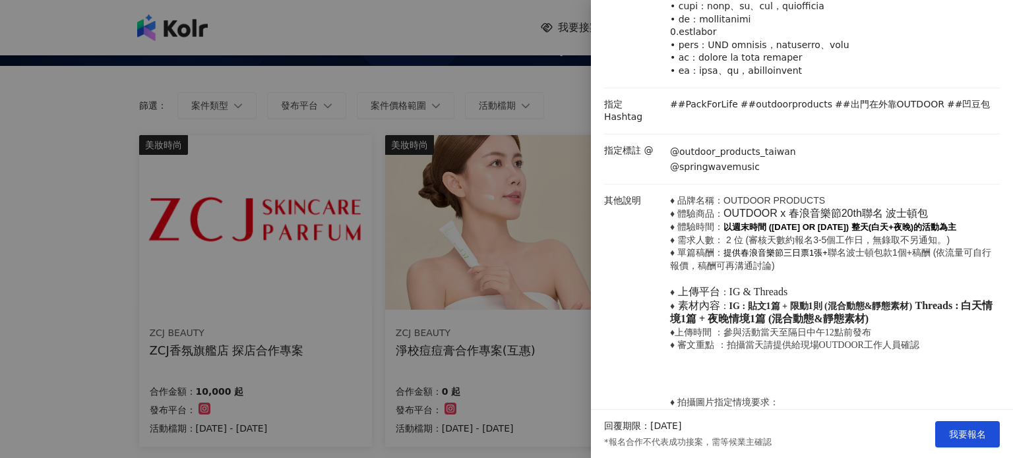
scroll to position [414, 0]
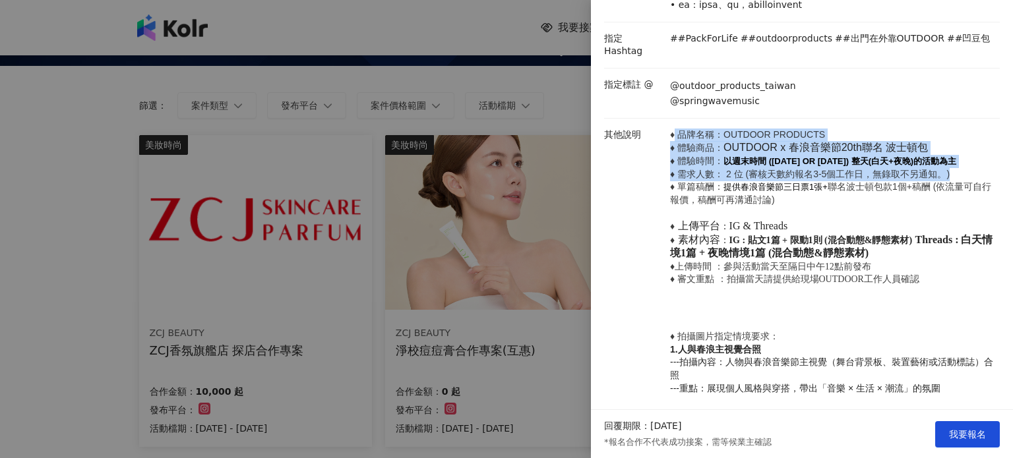
drag, startPoint x: 672, startPoint y: 147, endPoint x: 951, endPoint y: 181, distance: 281.0
click at [951, 181] on p "♦ 品牌名稱：OUTDOOR PRODUCTS ♦ 體驗商品： OUTDOOR x 春浪音樂節20th聯名 波士頓包 ♦ 體驗時間： 以週末時間 (2025/…" at bounding box center [831, 208] width 323 height 158
click at [957, 183] on p "♦ 品牌名稱：OUTDOOR PRODUCTS ♦ 體驗商品： OUTDOOR x 春浪音樂節20th聯名 波士頓包 ♦ 體驗時間： 以週末時間 (2025/…" at bounding box center [831, 208] width 323 height 158
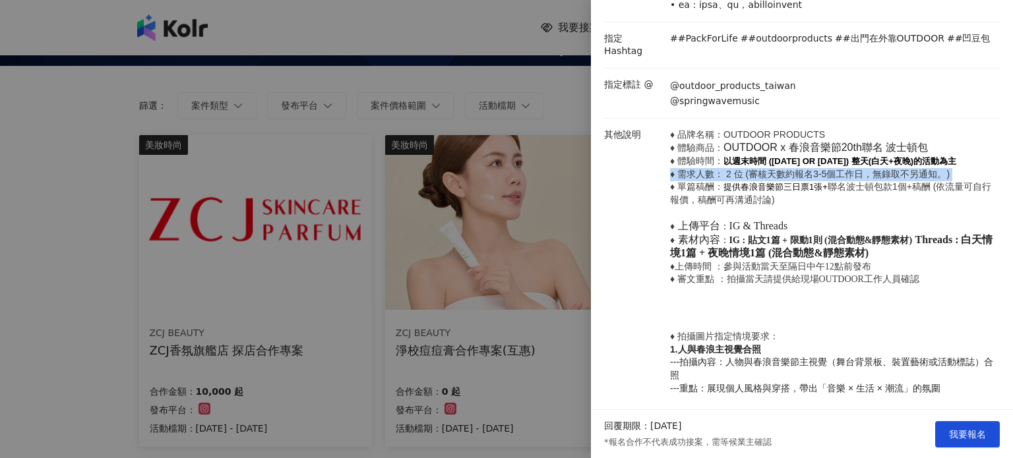
click at [957, 183] on p "♦ 品牌名稱：OUTDOOR PRODUCTS ♦ 體驗商品： OUTDOOR x 春浪音樂節20th聯名 波士頓包 ♦ 體驗時間： 以週末時間 (2025/…" at bounding box center [831, 208] width 323 height 158
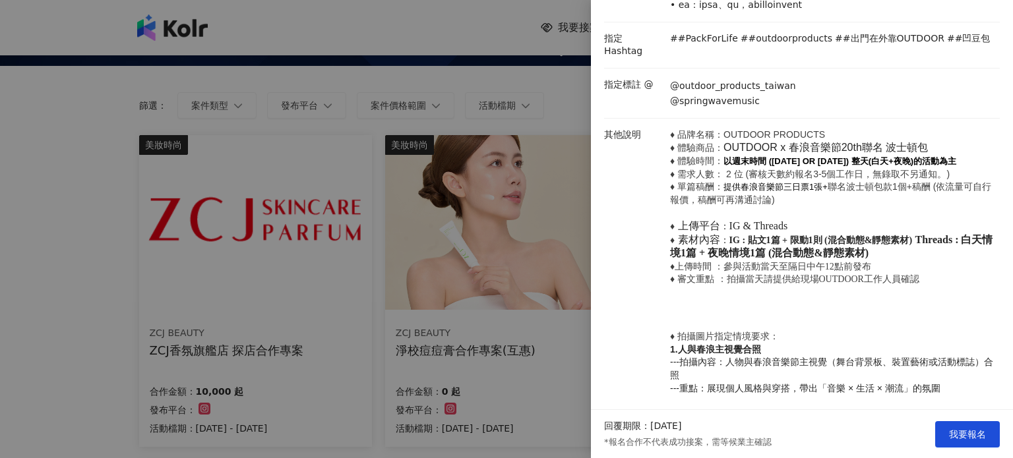
click at [897, 184] on span "♦ 需求人數： 2 位 (審核天數約報名3-5個工作日，無錄取不另通知。) ♦ 單篇稿酬：" at bounding box center [810, 181] width 280 height 24
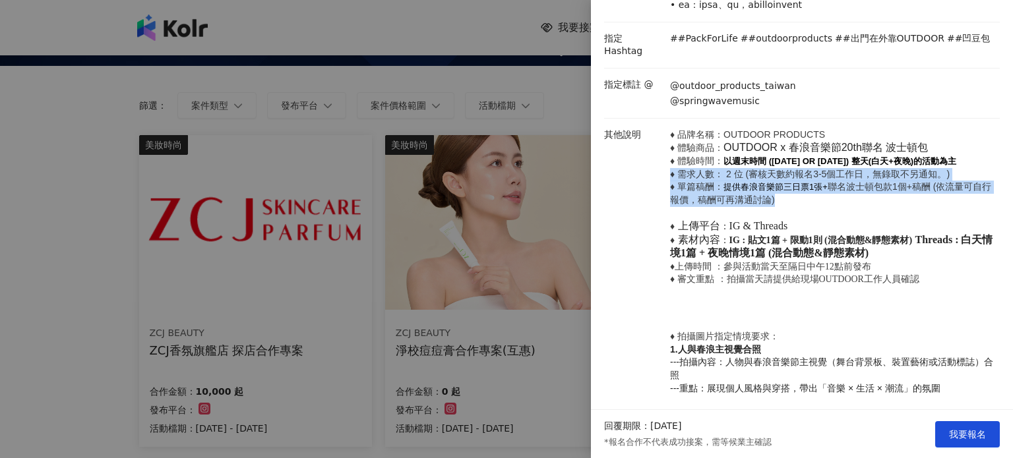
drag, startPoint x: 661, startPoint y: 185, endPoint x: 957, endPoint y: 214, distance: 298.1
click at [914, 209] on p "♦ 品牌名稱：OUTDOOR PRODUCTS ♦ 體驗商品： OUTDOOR x 春浪音樂節20th聯名 波士頓包 ♦ 體驗時間： 以週末時間 (2025/…" at bounding box center [831, 208] width 323 height 158
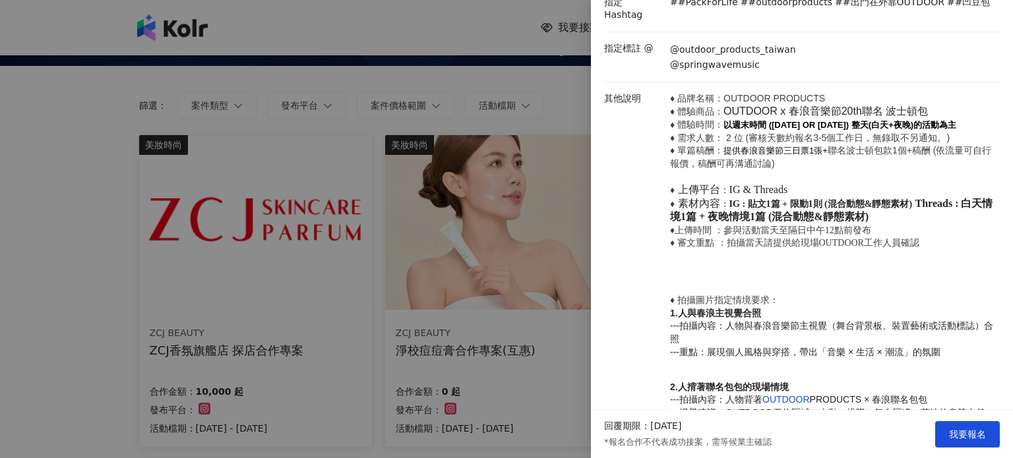
scroll to position [480, 0]
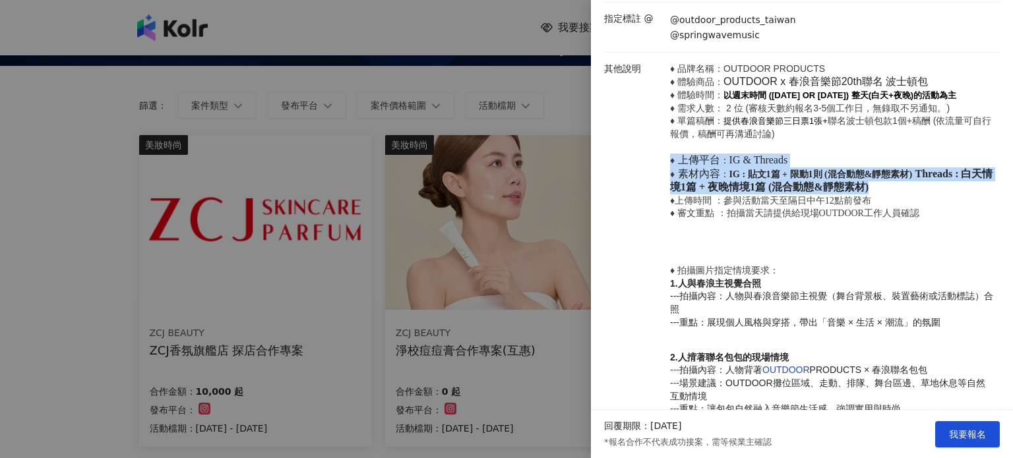
drag, startPoint x: 646, startPoint y: 176, endPoint x: 911, endPoint y: 204, distance: 265.8
click at [911, 204] on div "其他說明 ♦ 品牌名稱：OUTDOOR PRODUCTS ♦ 體驗商品： OUTDOOR x 春浪音樂節20th聯名 波士頓包 ♦ 體驗時間： 以週末時間 (…" at bounding box center [799, 447] width 396 height 769
click at [916, 202] on p "♦ 品牌名稱：OUTDOOR PRODUCTS ♦ 體驗商品： OUTDOOR x 春浪音樂節20th聯名 波士頓包 ♦ 體驗時間： 以週末時間 (2025/…" at bounding box center [831, 142] width 323 height 158
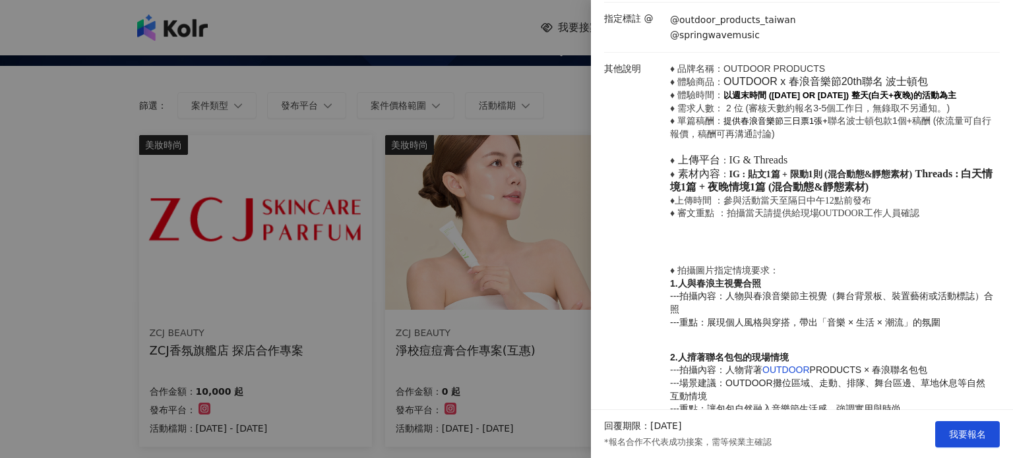
scroll to position [546, 0]
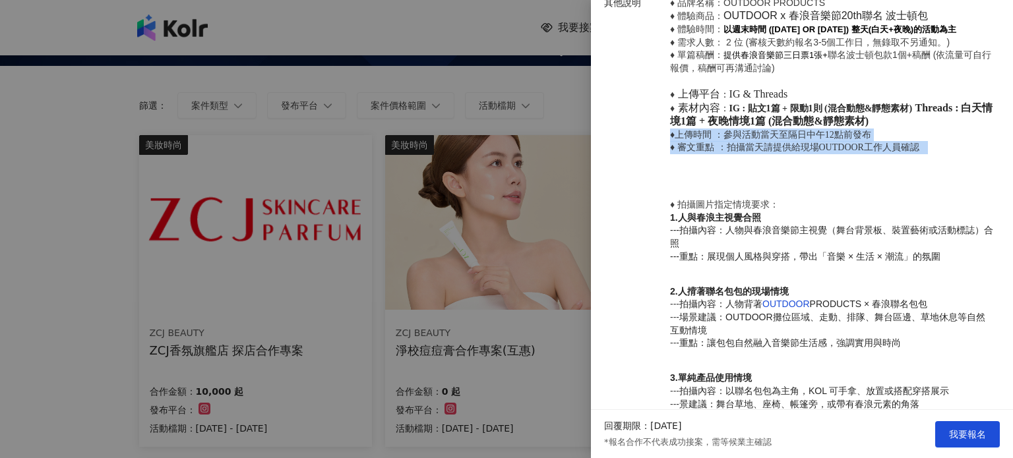
drag, startPoint x: 670, startPoint y: 155, endPoint x: 949, endPoint y: 171, distance: 279.3
click at [949, 171] on p "♦ 品牌名稱：OUTDOOR PRODUCTS ♦ 體驗商品： OUTDOOR x 春浪音樂節20th聯名 波士頓包 ♦ 體驗時間： 以週末時間 (2025/…" at bounding box center [831, 381] width 323 height 769
click at [902, 182] on p "♦ 品牌名稱：OUTDOOR PRODUCTS ♦ 體驗商品： OUTDOOR x 春浪音樂節20th聯名 波士頓包 ♦ 體驗時間： 以週末時間 (2025/…" at bounding box center [831, 381] width 323 height 769
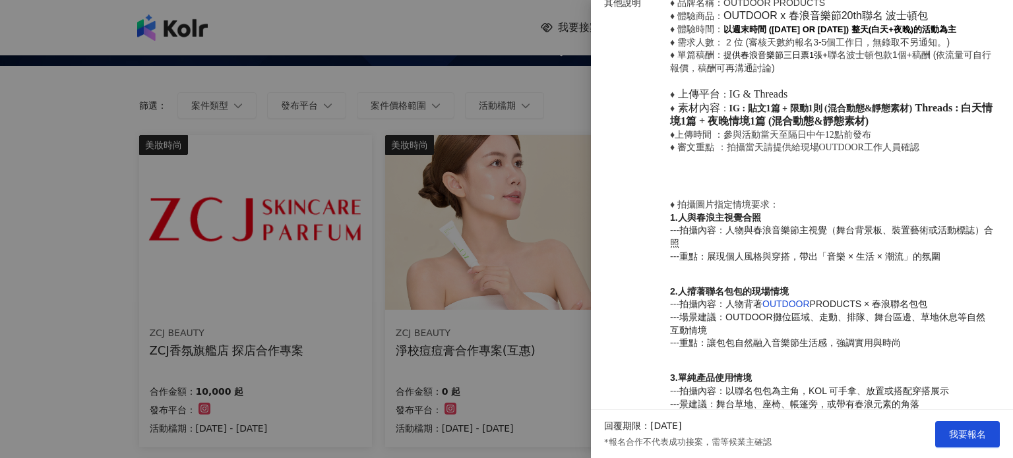
click at [782, 152] on span "：拍攝當天請提供給現場OUTDOOR工作人員確認" at bounding box center [818, 147] width 202 height 10
drag, startPoint x: 725, startPoint y: 164, endPoint x: 937, endPoint y: 162, distance: 211.6
click at [937, 154] on p "♦ 品牌名稱：OUTDOOR PRODUCTS ♦ 體驗商品： OUTDOOR x 春浪音樂節20th聯名 波士頓包 ♦ 體驗時間： 以週末時間 (2025/…" at bounding box center [831, 76] width 323 height 158
click at [900, 187] on p "♦ 品牌名稱：OUTDOOR PRODUCTS ♦ 體驗商品： OUTDOOR x 春浪音樂節20th聯名 波士頓包 ♦ 體驗時間： 以週末時間 (2025/…" at bounding box center [831, 381] width 323 height 769
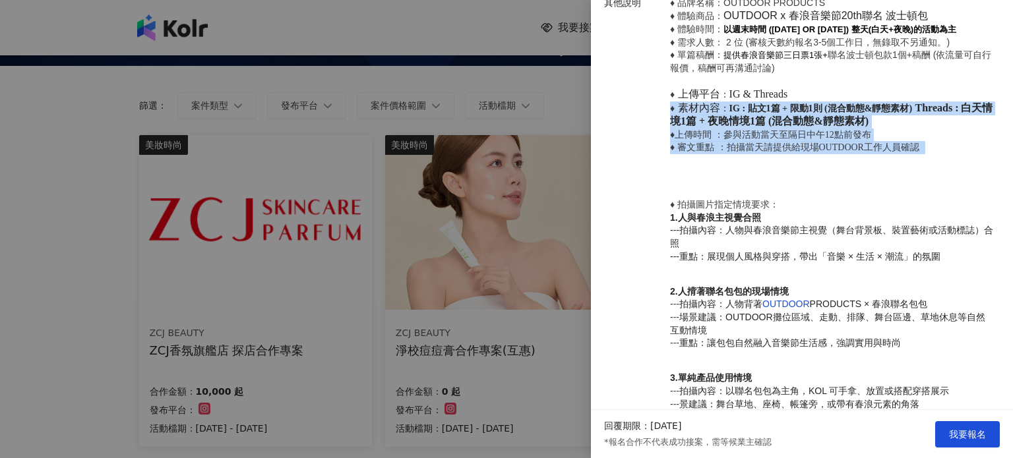
drag, startPoint x: 666, startPoint y: 119, endPoint x: 964, endPoint y: 166, distance: 301.8
click at [964, 166] on div "♦ 品牌名稱：OUTDOOR PRODUCTS ♦ 體驗商品： OUTDOOR x 春浪音樂節20th聯名 波士頓包 ♦ 體驗時間： 以週末時間 (2025/…" at bounding box center [832, 381] width 330 height 769
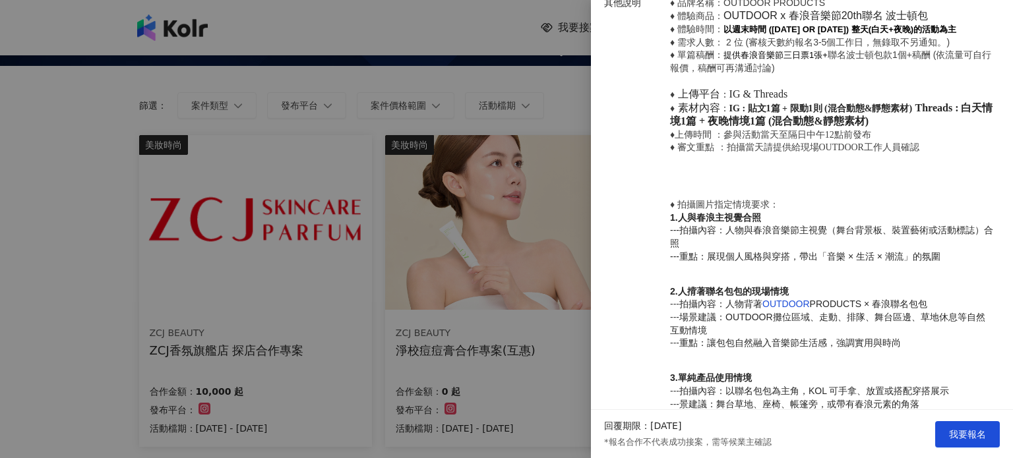
click at [903, 176] on p "♦ 品牌名稱：OUTDOOR PRODUCTS ♦ 體驗商品： OUTDOOR x 春浪音樂節20th聯名 波士頓包 ♦ 體驗時間： 以週末時間 (2025/…" at bounding box center [831, 381] width 323 height 769
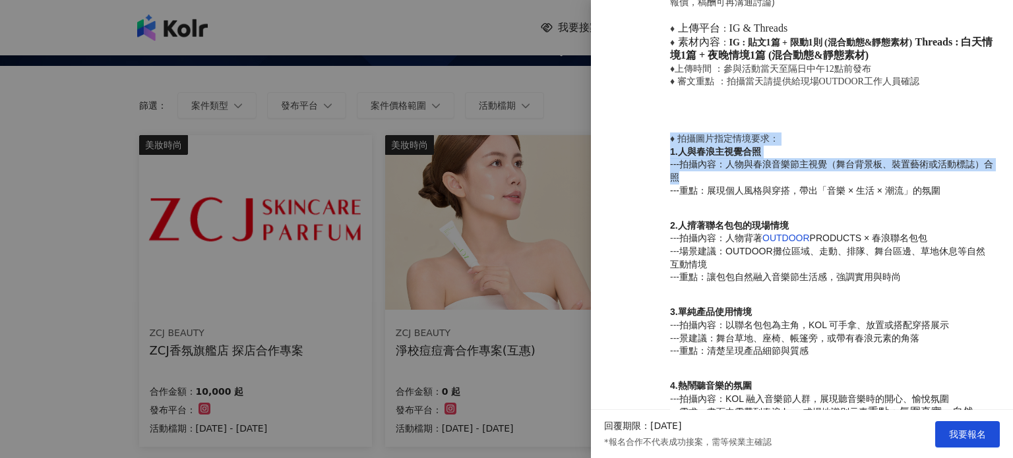
drag, startPoint x: 655, startPoint y: 158, endPoint x: 721, endPoint y: 193, distance: 74.6
click at [721, 193] on div "其他說明 ♦ 品牌名稱：OUTDOOR PRODUCTS ♦ 體驗商品： OUTDOOR x 春浪音樂節20th聯名 波士頓包 ♦ 體驗時間： 以週末時間 (…" at bounding box center [799, 315] width 396 height 769
click at [760, 190] on p "♦ 拍攝圖片指定情境要求： 1.人與春浪主視覺合照 ---拍攝內容：人物與春浪音樂節主視覺（舞台背景板、裝置藝術或活動標誌）合照 ---重點：展現個人風格與穿…" at bounding box center [831, 165] width 323 height 65
drag, startPoint x: 653, startPoint y: 158, endPoint x: 949, endPoint y: 213, distance: 301.1
click at [949, 213] on div "其他說明 ♦ 品牌名稱：OUTDOOR PRODUCTS ♦ 體驗商品： OUTDOOR x 春浪音樂節20th聯名 波士頓包 ♦ 體驗時間： 以週末時間 (…" at bounding box center [799, 315] width 396 height 769
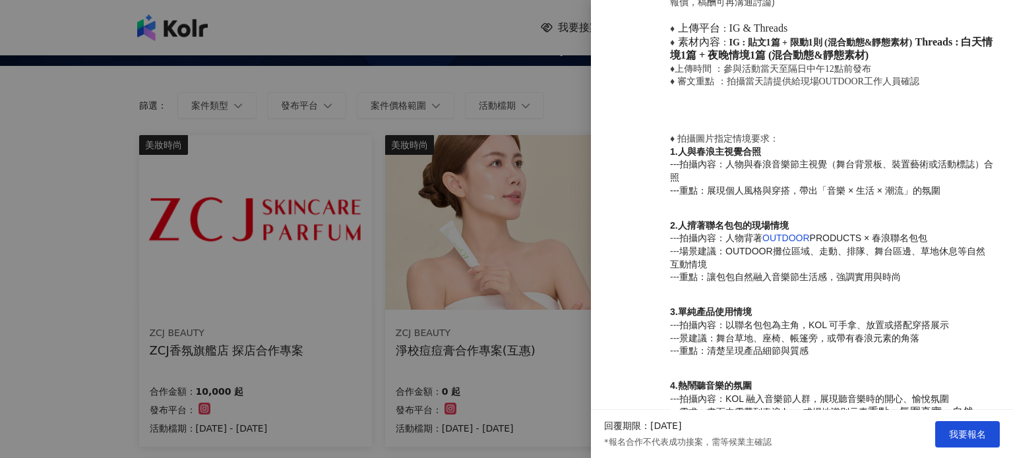
click at [810, 239] on p "2.人揹著聯名包包的現場情境 --- 拍攝內容：人物背著 OUTDOOR PRODUCTS × 春浪聯名包包 --- 場景建議：OUTDOOR攤位區域、走動、…" at bounding box center [831, 252] width 323 height 65
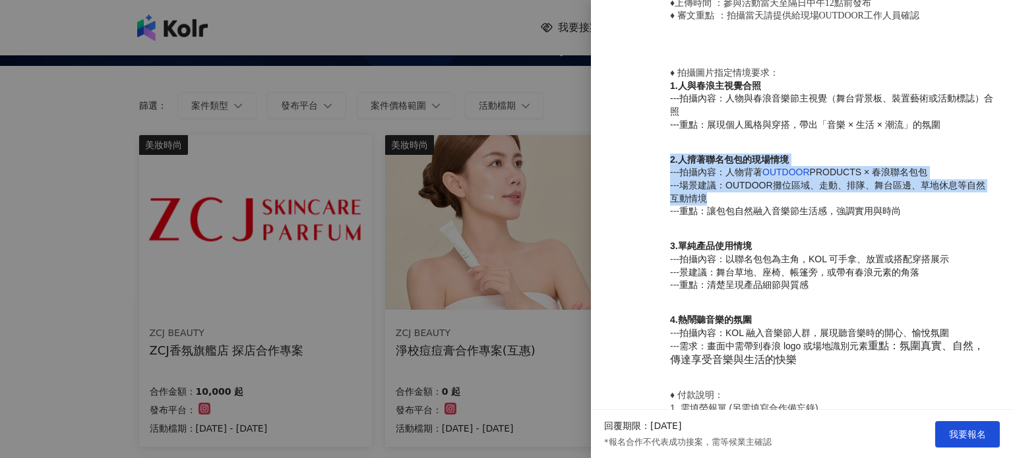
drag, startPoint x: 659, startPoint y: 181, endPoint x: 937, endPoint y: 239, distance: 283.7
click at [936, 238] on div "其他說明 ♦ 品牌名稱：OUTDOOR PRODUCTS ♦ 體驗商品： OUTDOOR x 春浪音樂節20th聯名 波士頓包 ♦ 體驗時間： 以週末時間 (…" at bounding box center [799, 249] width 396 height 769
click at [928, 237] on div at bounding box center [928, 237] width 0 height 0
click at [940, 218] on p "2.人揹著聯名包包的現場情境 --- 拍攝內容：人物背著 OUTDOOR PRODUCTS × 春浪聯名包包 --- 場景建議：OUTDOOR攤位區域、走動、…" at bounding box center [831, 186] width 323 height 65
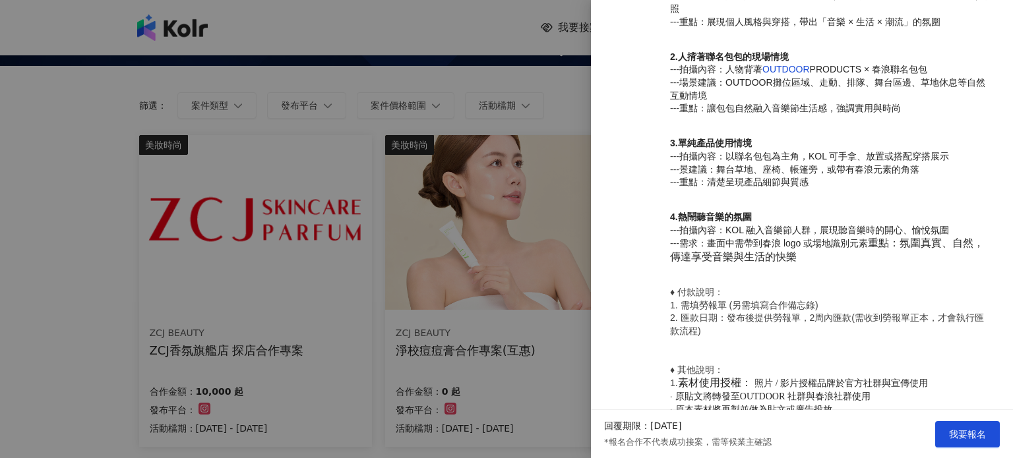
scroll to position [810, 0]
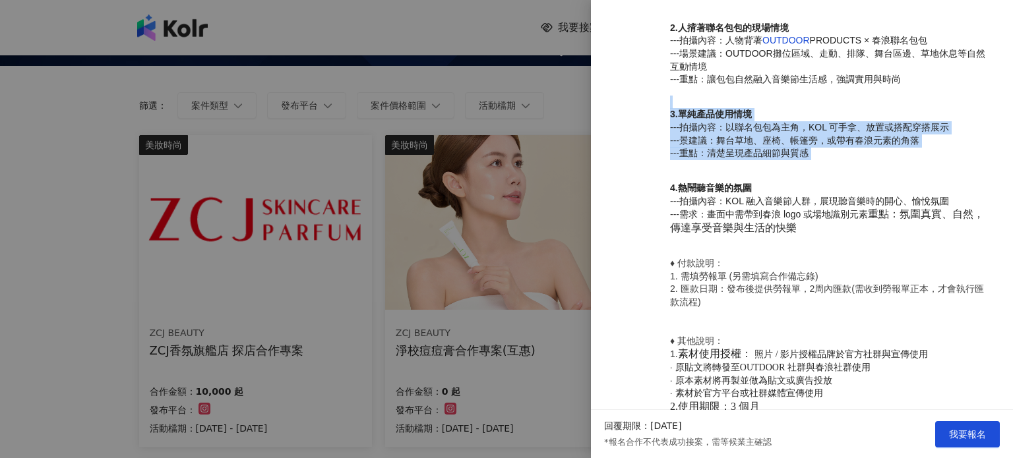
drag, startPoint x: 670, startPoint y: 123, endPoint x: 863, endPoint y: 194, distance: 205.7
click at [841, 192] on p "♦ 品牌名稱：OUTDOOR PRODUCTS ♦ 體驗商品： OUTDOOR x 春浪音樂節20th聯名 波士頓包 ♦ 體驗時間： 以週末時間 (2025/…" at bounding box center [831, 117] width 323 height 769
click at [923, 192] on p "♦ 品牌名稱：OUTDOOR PRODUCTS ♦ 體驗商品： OUTDOOR x 春浪音樂節20th聯名 波士頓包 ♦ 體驗時間： 以週末時間 (2025/…" at bounding box center [831, 117] width 323 height 769
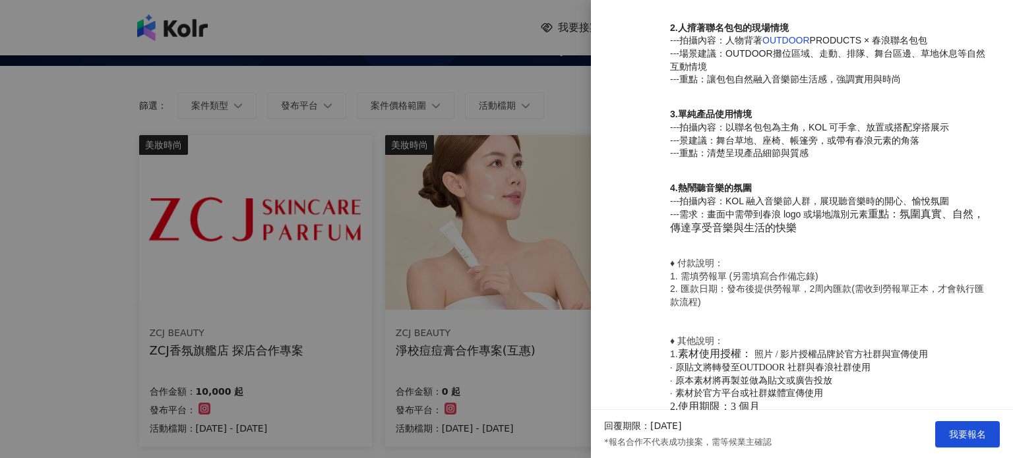
scroll to position [939, 0]
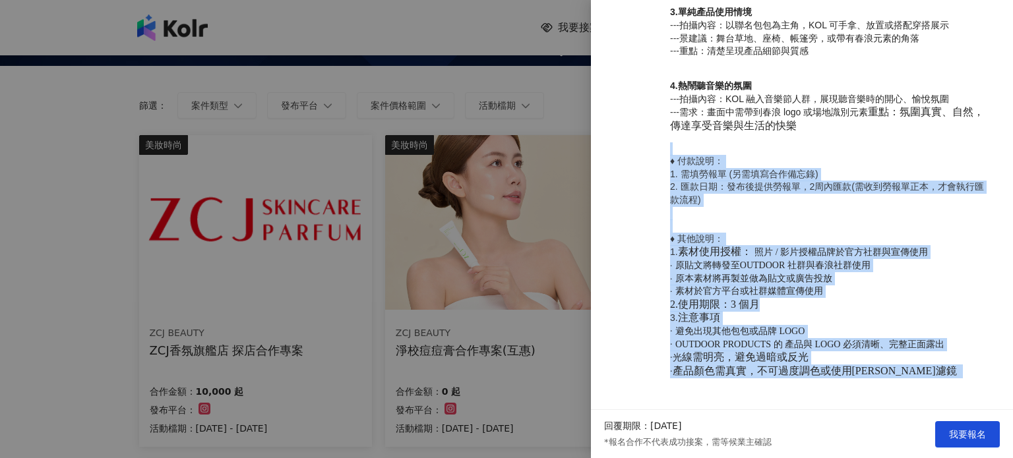
drag, startPoint x: 783, startPoint y: 139, endPoint x: 885, endPoint y: 400, distance: 279.5
click at [885, 400] on p "♦ 品牌名稱：OUTDOOR PRODUCTS ♦ 體驗商品： OUTDOOR x 春浪音樂節20th聯名 波士頓包 ♦ 體驗時間： 以週末時間 (2025/…" at bounding box center [831, 15] width 323 height 769
click at [906, 349] on span "OUTDOOR PRODUCTS 的 產品與 LOGO 必須清晰、完整正面露出" at bounding box center [809, 345] width 269 height 10
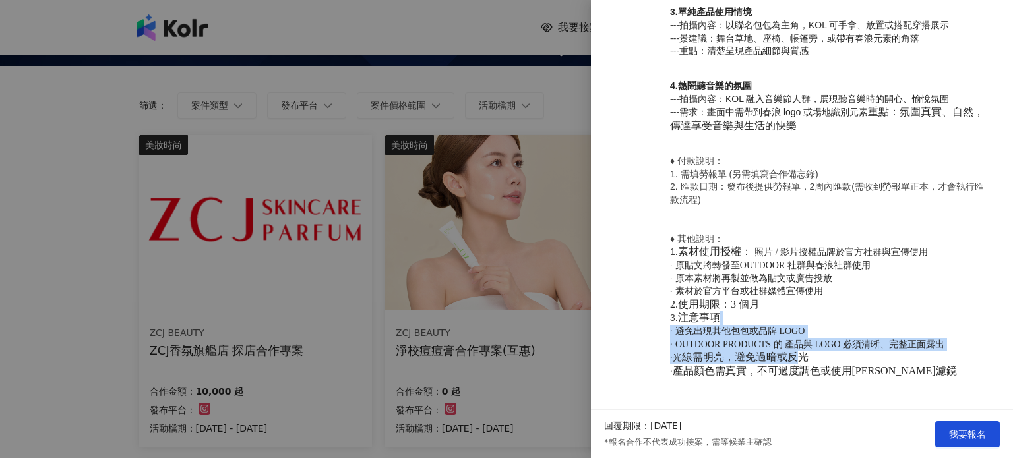
drag, startPoint x: 786, startPoint y: 313, endPoint x: 794, endPoint y: 363, distance: 50.2
click at [794, 363] on p "♦ 付款說明： 1. 需填勞報單 (另需填寫合作備忘錄) 2. 匯款日期：發布後提供勞報單，2周內匯款(需收到勞報單正本，才會執行匯款流程) ♦ 其他說明： …" at bounding box center [831, 266] width 323 height 223
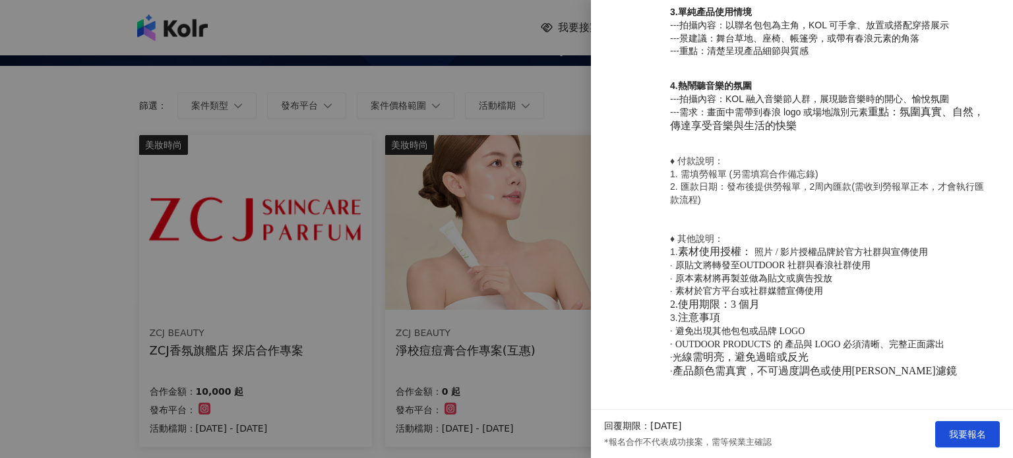
click at [854, 362] on p "♦ 付款說明： 1. 需填勞報單 (另需填寫合作備忘錄) 2. 匯款日期：發布後提供勞報單，2周內匯款(需收到勞報單正本，才會執行匯款流程) ♦ 其他說明： …" at bounding box center [831, 266] width 323 height 223
click at [992, 437] on button "我要報名" at bounding box center [967, 434] width 65 height 26
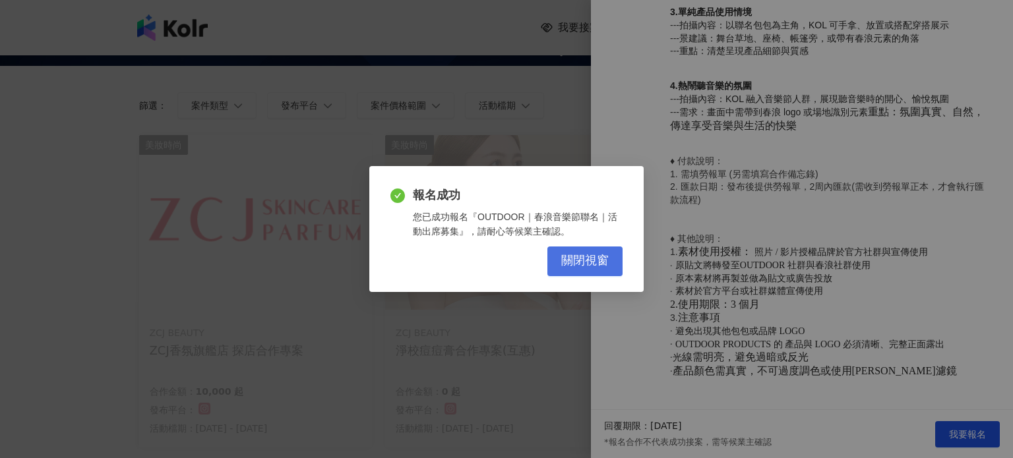
click at [596, 265] on span "關閉視窗" at bounding box center [584, 261] width 47 height 15
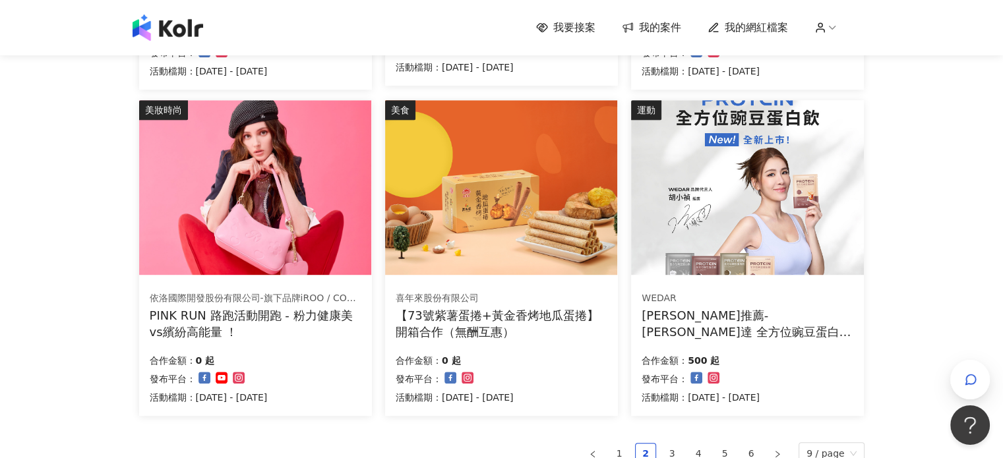
scroll to position [857, 0]
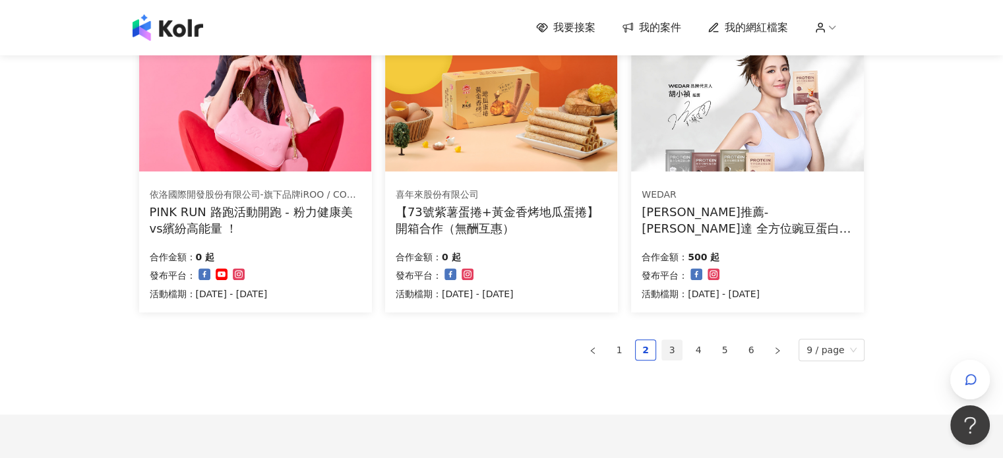
click at [674, 349] on link "3" at bounding box center [672, 350] width 20 height 20
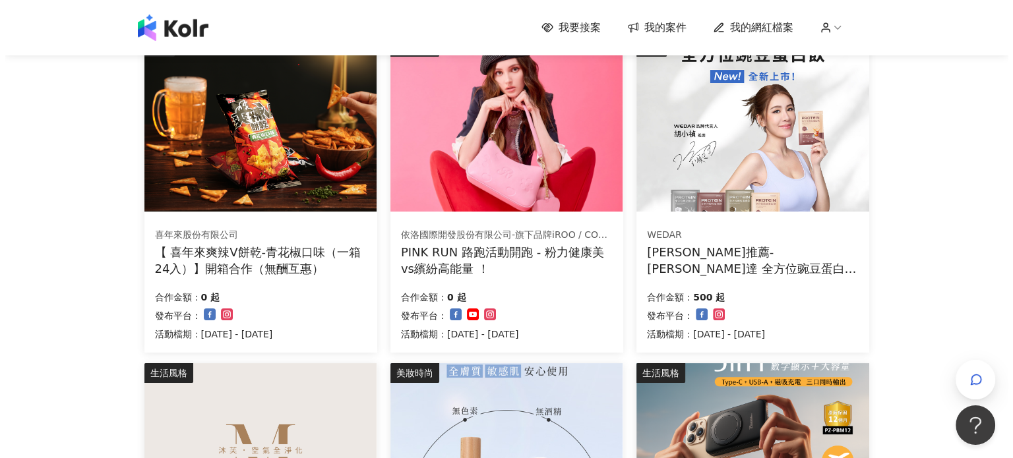
scroll to position [66, 0]
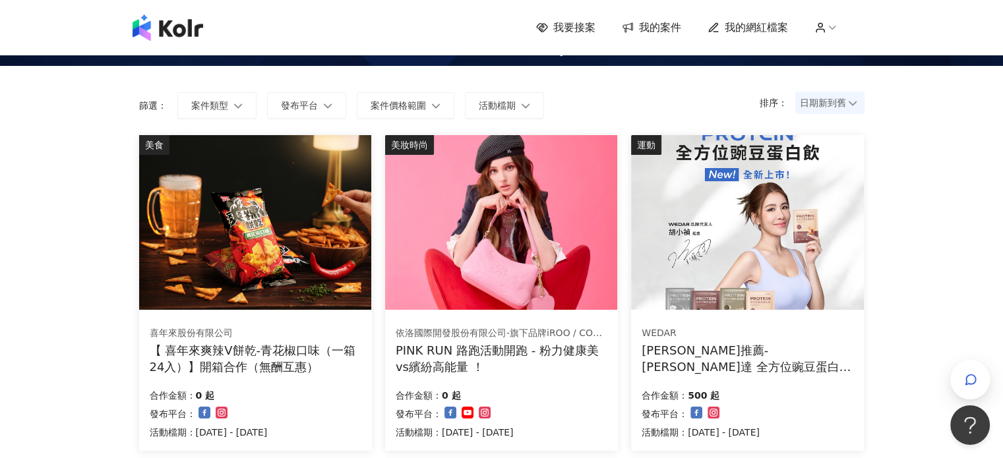
click at [540, 345] on div "PINK RUN 路跑活動開跑 - 粉力健康美vs繽紛高能量 ！" at bounding box center [502, 358] width 212 height 33
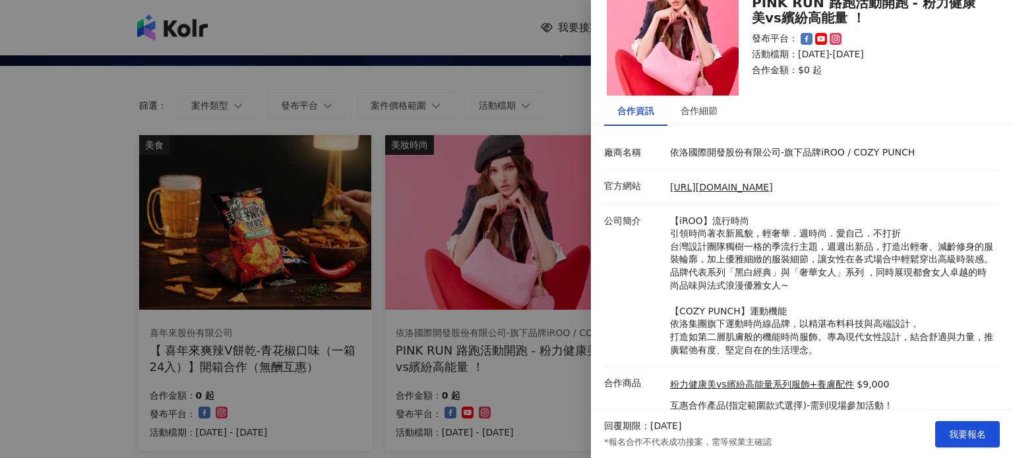
scroll to position [0, 0]
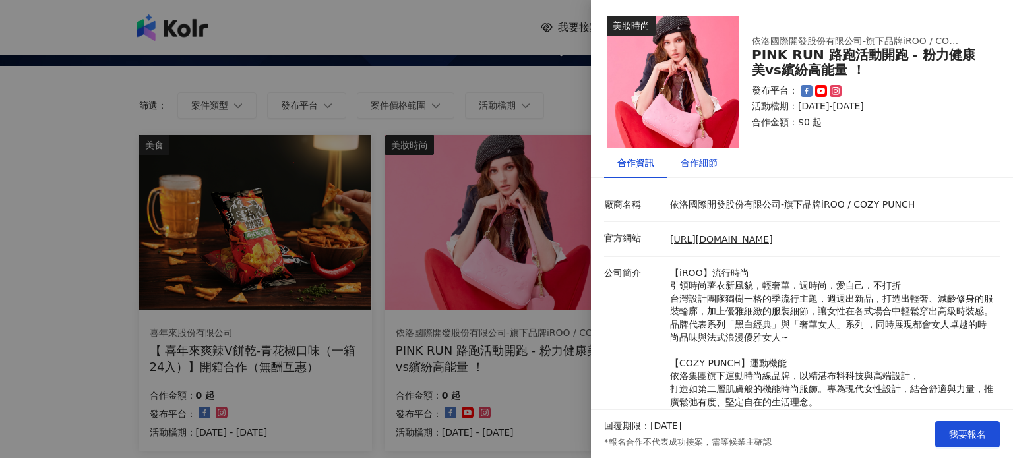
click at [694, 159] on div "合作細節" at bounding box center [698, 163] width 37 height 15
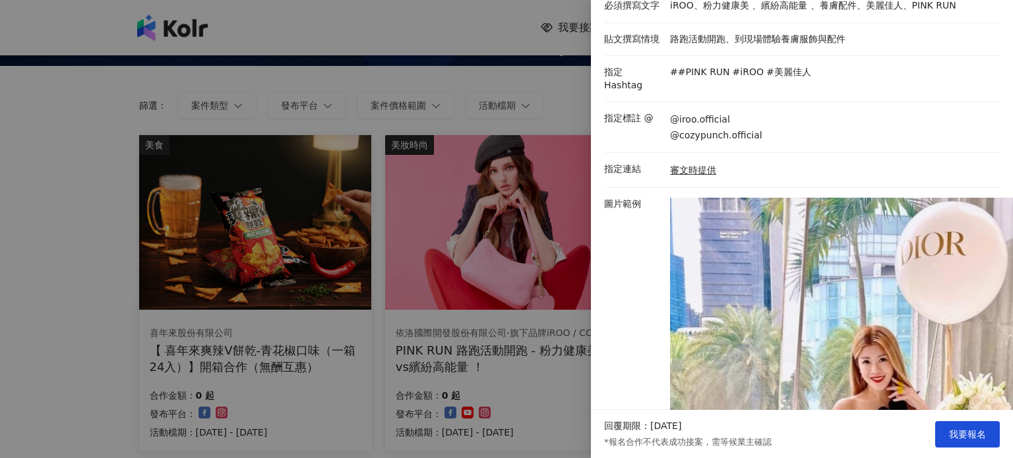
scroll to position [264, 0]
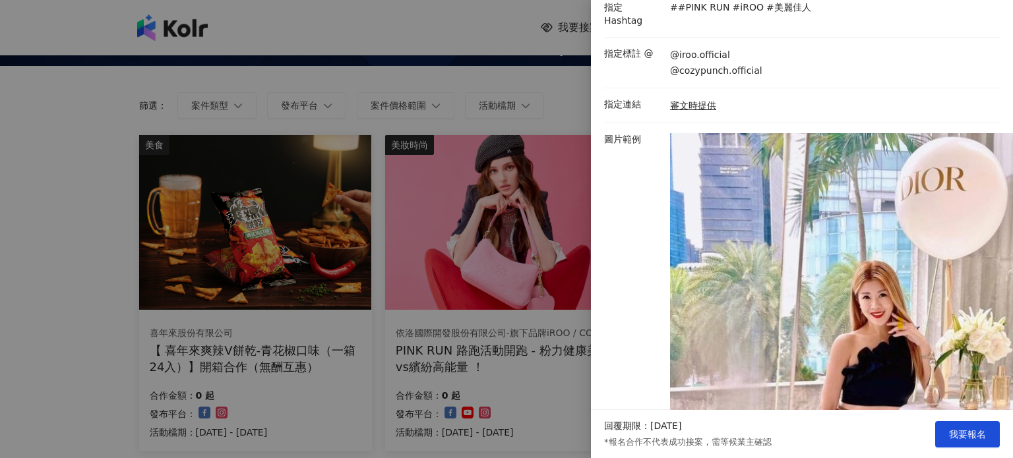
click at [687, 150] on img at bounding box center [899, 396] width 458 height 527
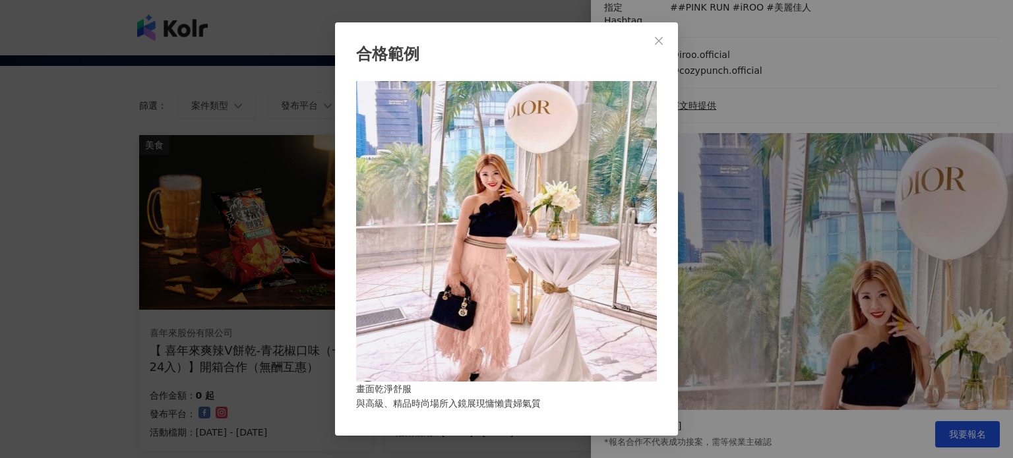
click at [656, 234] on img at bounding box center [506, 231] width 301 height 301
click at [653, 237] on img at bounding box center [506, 231] width 301 height 301
click at [773, 165] on div "合格範例 畫面乾淨舒服 與高級、精品時尚場所入鏡展現慵懶貴婦氣質" at bounding box center [506, 229] width 1013 height 458
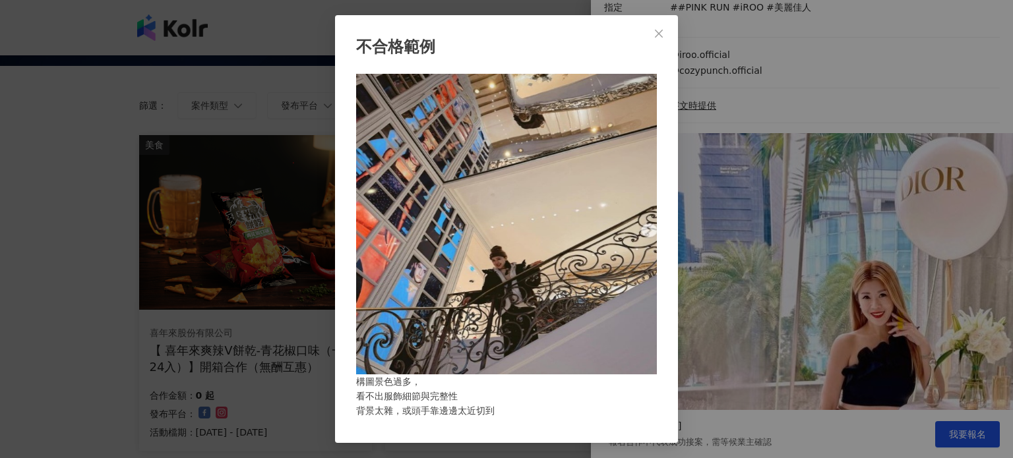
click at [744, 242] on div "不合格範例 構圖景色過多， 看不出服飾細節與完整性 背景太雜，或頭手靠邊邊太近切到" at bounding box center [506, 229] width 1013 height 458
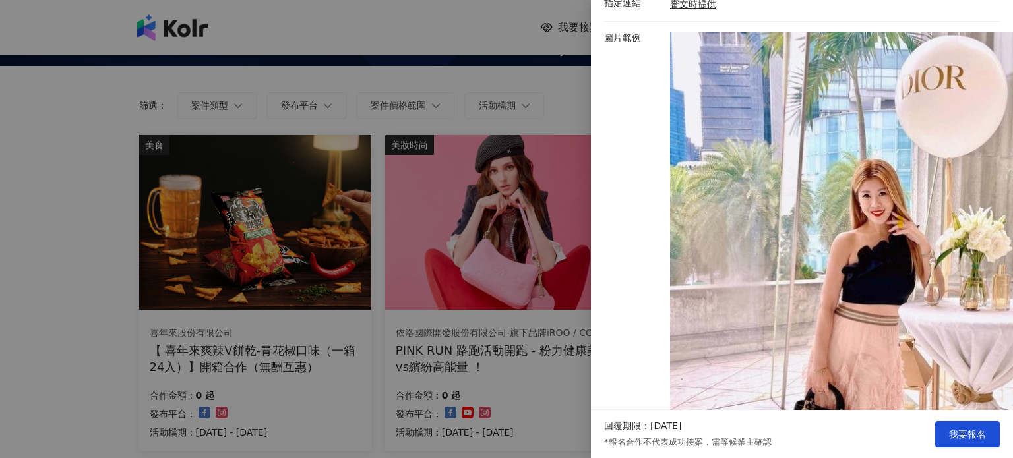
scroll to position [396, 0]
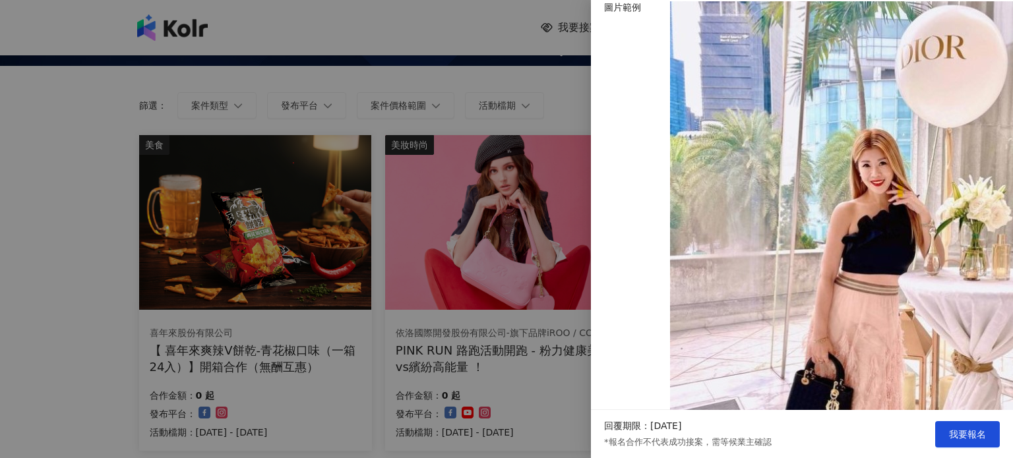
drag, startPoint x: 736, startPoint y: 253, endPoint x: 934, endPoint y: 309, distance: 205.6
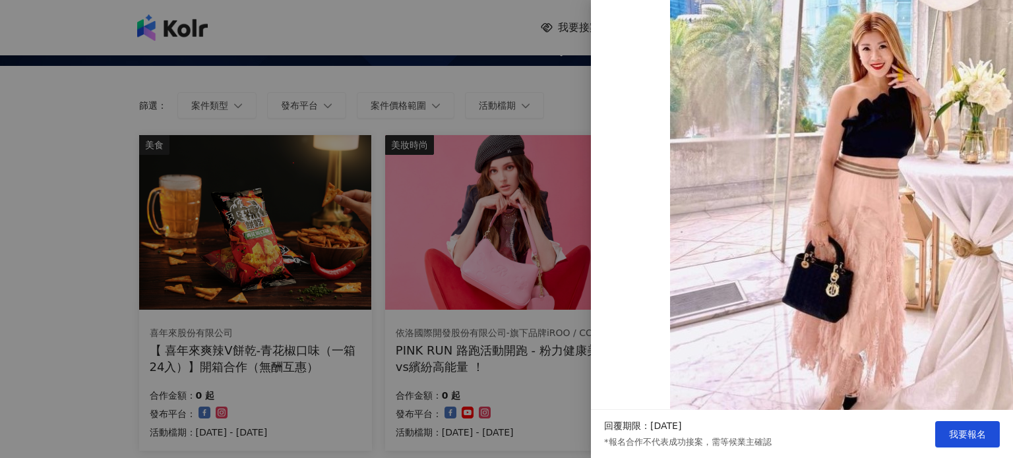
scroll to position [593, 0]
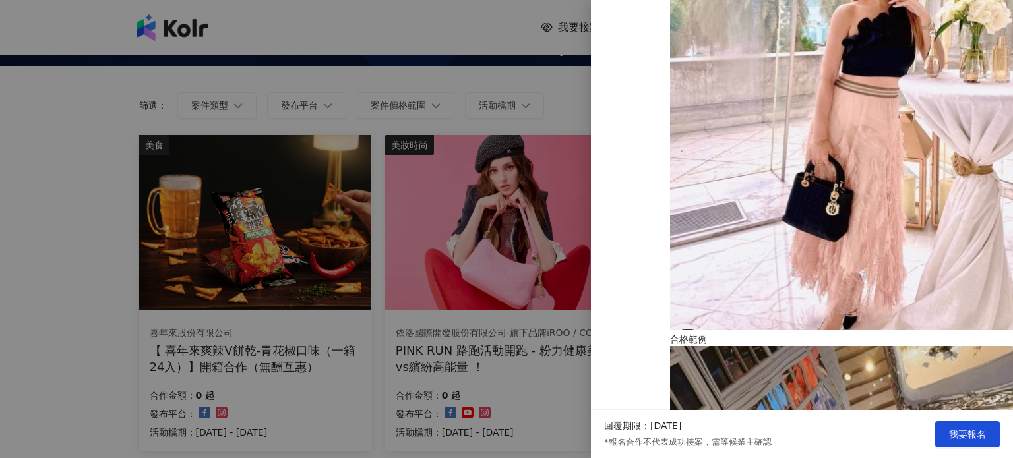
drag, startPoint x: 683, startPoint y: 134, endPoint x: 873, endPoint y: 313, distance: 261.2
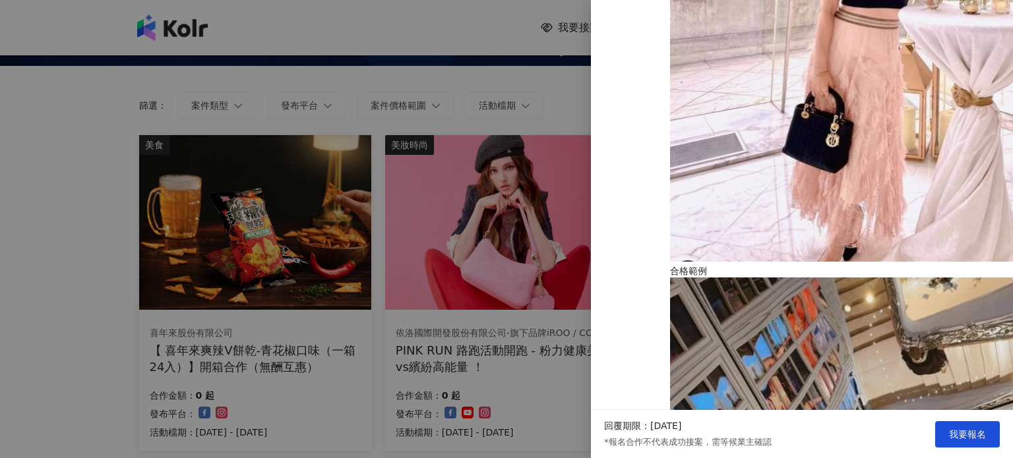
scroll to position [725, 0]
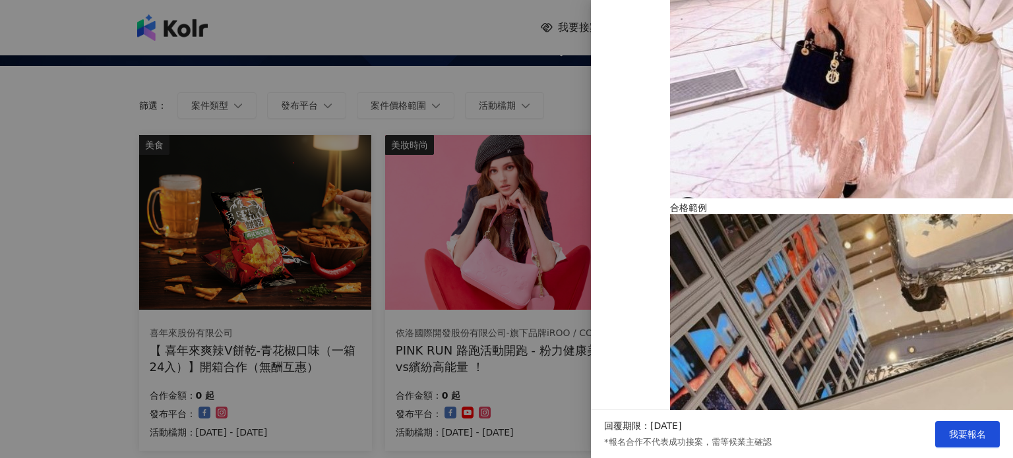
drag, startPoint x: 927, startPoint y: 291, endPoint x: 775, endPoint y: 88, distance: 253.4
drag, startPoint x: 691, startPoint y: 154, endPoint x: 865, endPoint y: 332, distance: 249.4
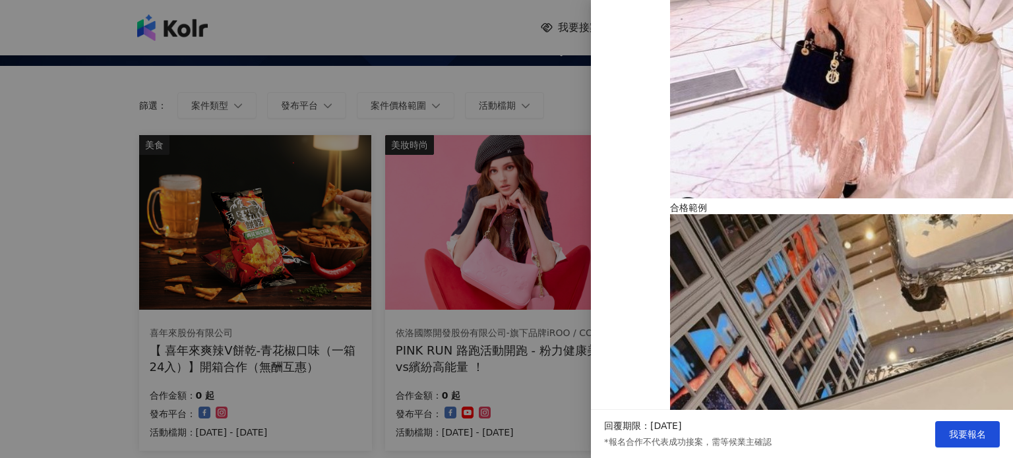
drag, startPoint x: 683, startPoint y: 78, endPoint x: 922, endPoint y: 363, distance: 371.6
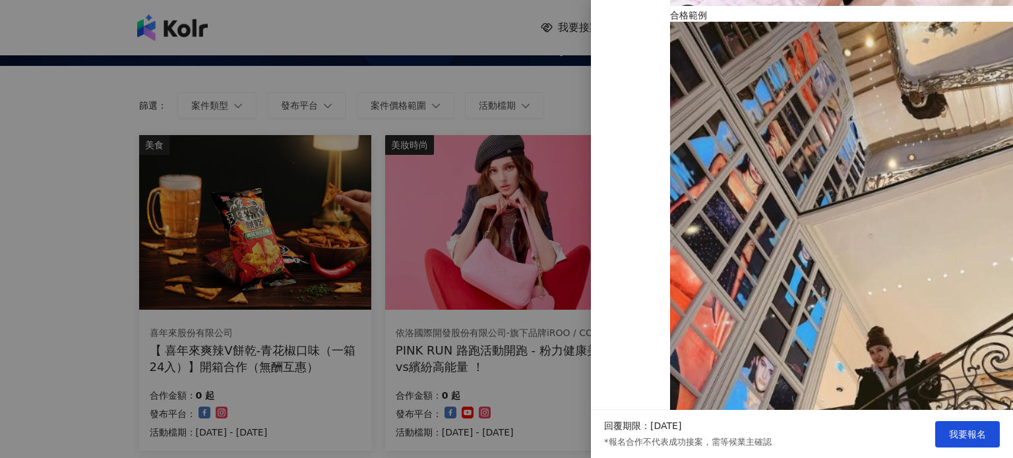
scroll to position [989, 0]
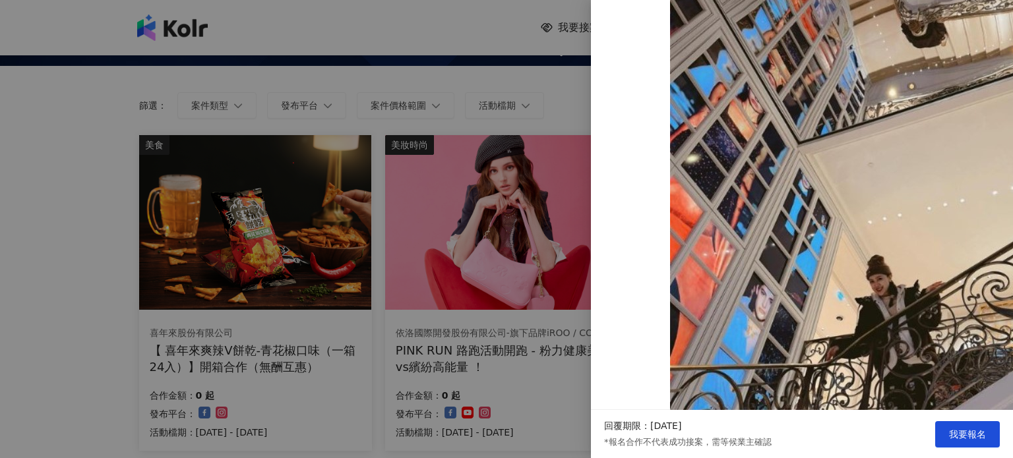
drag, startPoint x: 833, startPoint y: 334, endPoint x: 792, endPoint y: 38, distance: 299.5
drag, startPoint x: 792, startPoint y: 38, endPoint x: 779, endPoint y: 109, distance: 72.9
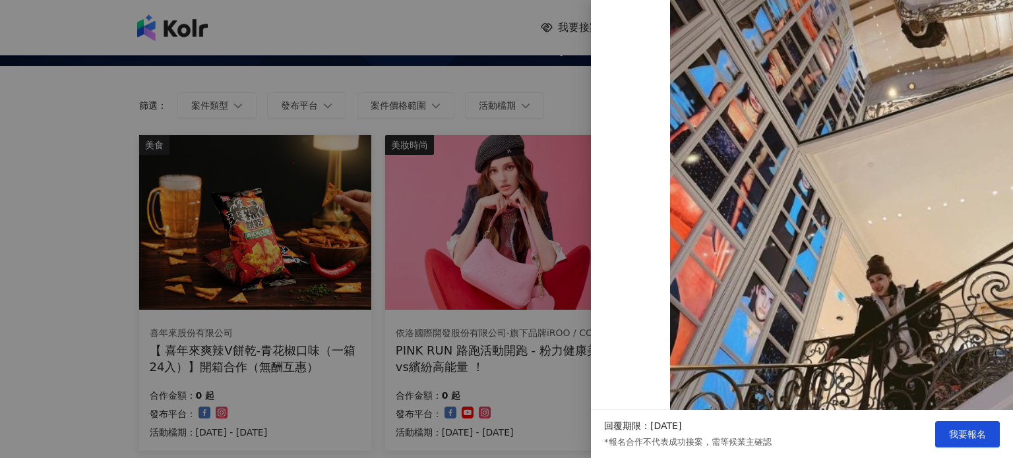
drag, startPoint x: 661, startPoint y: 94, endPoint x: 871, endPoint y: 350, distance: 331.7
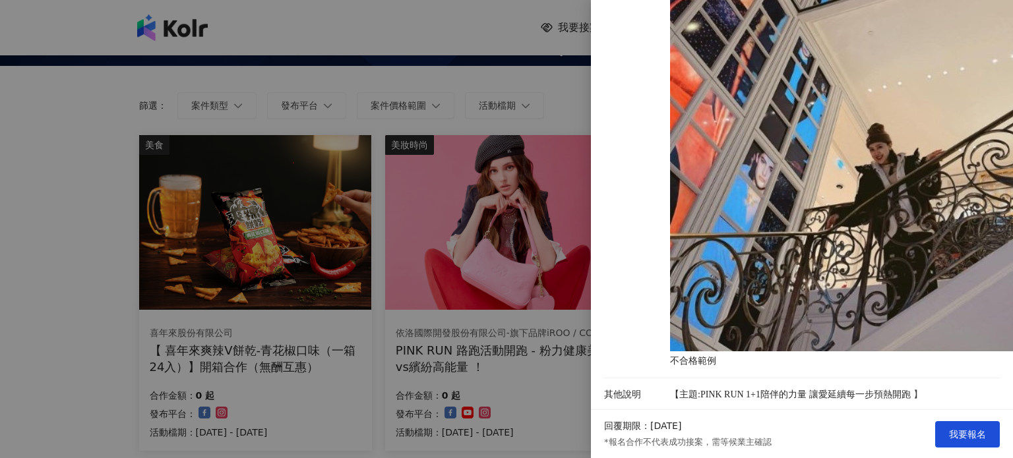
drag, startPoint x: 799, startPoint y: 369, endPoint x: 810, endPoint y: 85, distance: 284.4
drag, startPoint x: 651, startPoint y: 195, endPoint x: 831, endPoint y: 392, distance: 266.5
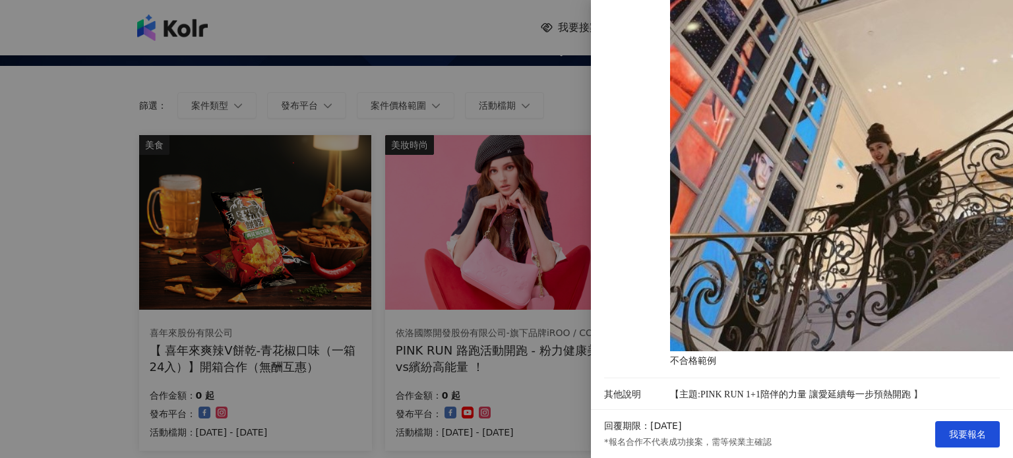
click at [345, 54] on div at bounding box center [506, 229] width 1013 height 458
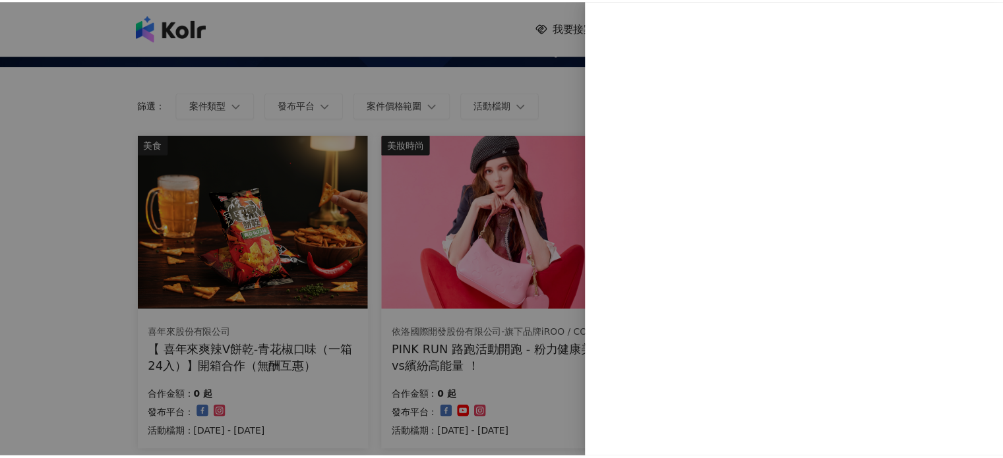
scroll to position [0, 0]
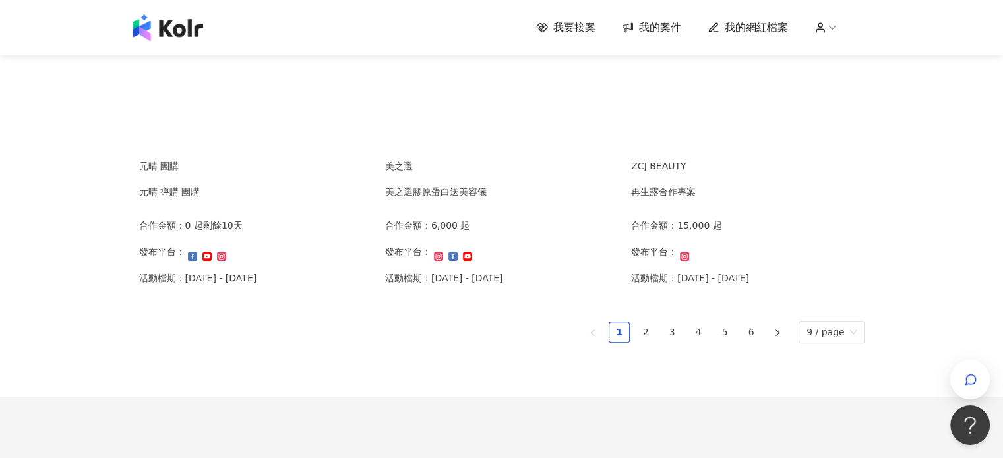
scroll to position [955, 0]
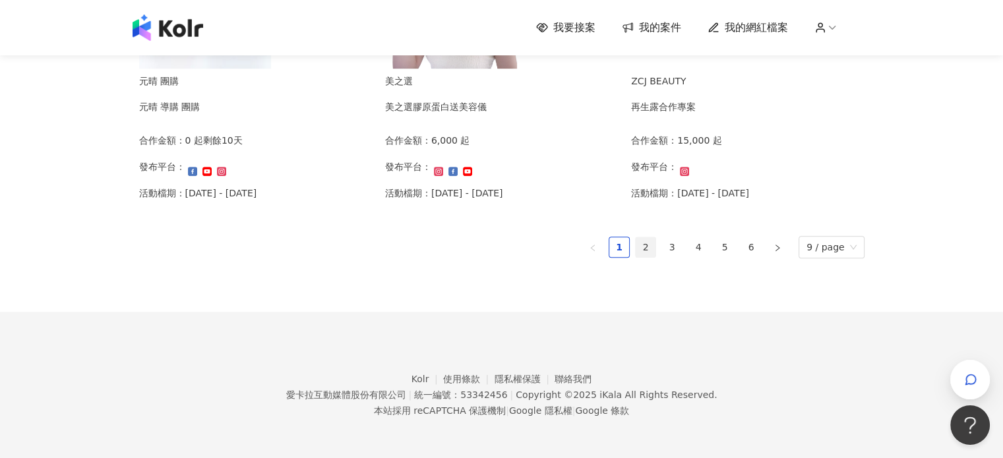
click at [651, 239] on link "2" at bounding box center [646, 247] width 20 height 20
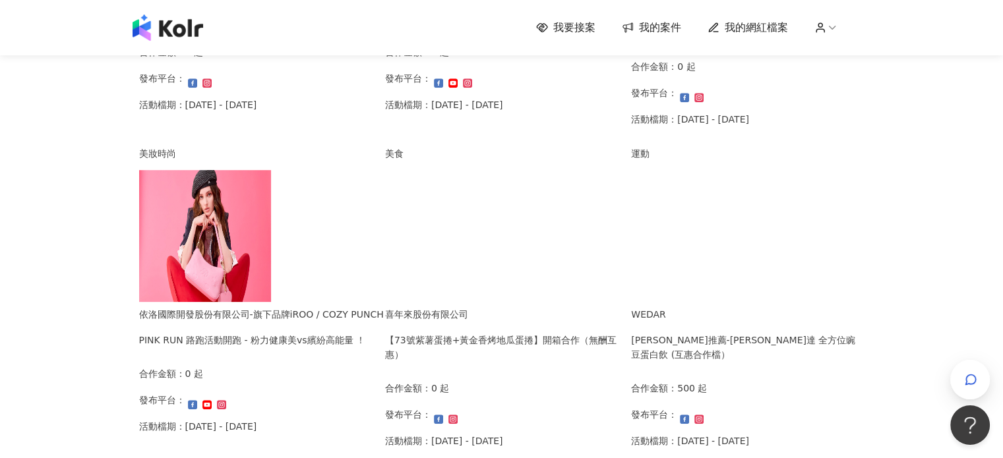
scroll to position [857, 0]
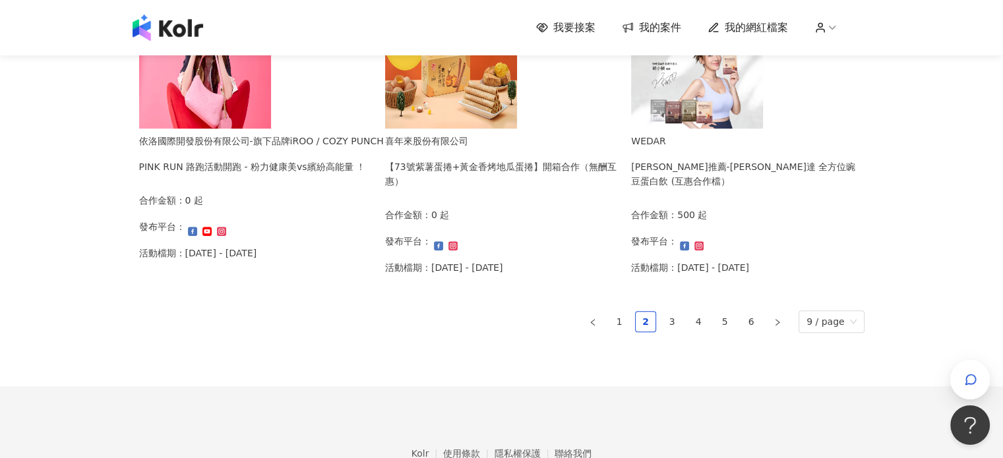
drag, startPoint x: 672, startPoint y: 349, endPoint x: 665, endPoint y: 337, distance: 13.9
click at [672, 332] on link "3" at bounding box center [672, 322] width 20 height 20
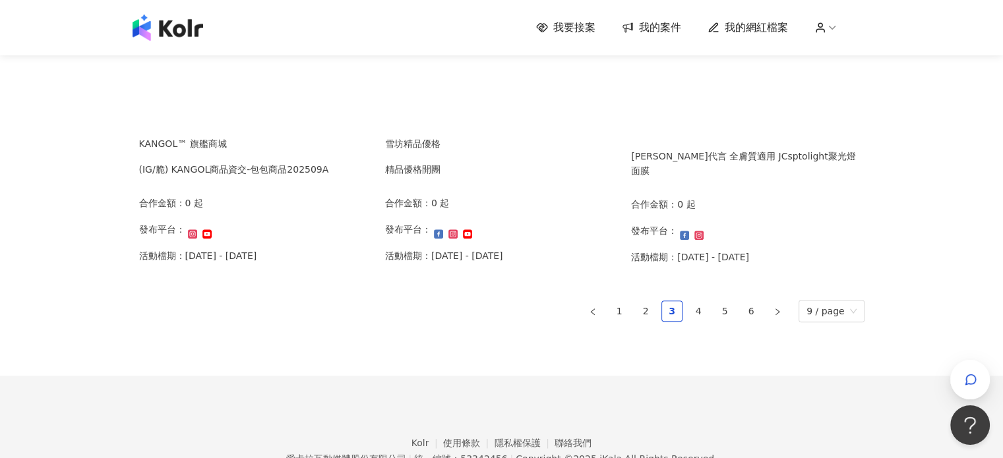
scroll to position [959, 0]
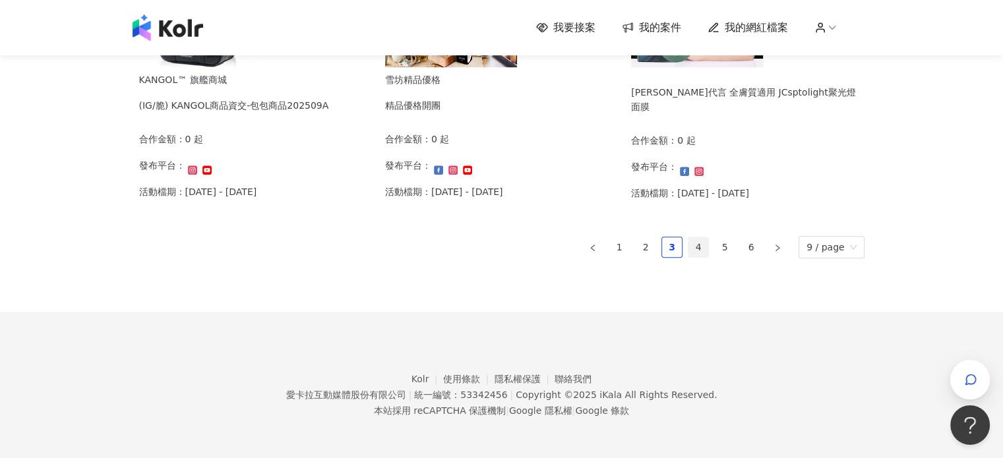
click at [701, 251] on link "4" at bounding box center [698, 247] width 20 height 20
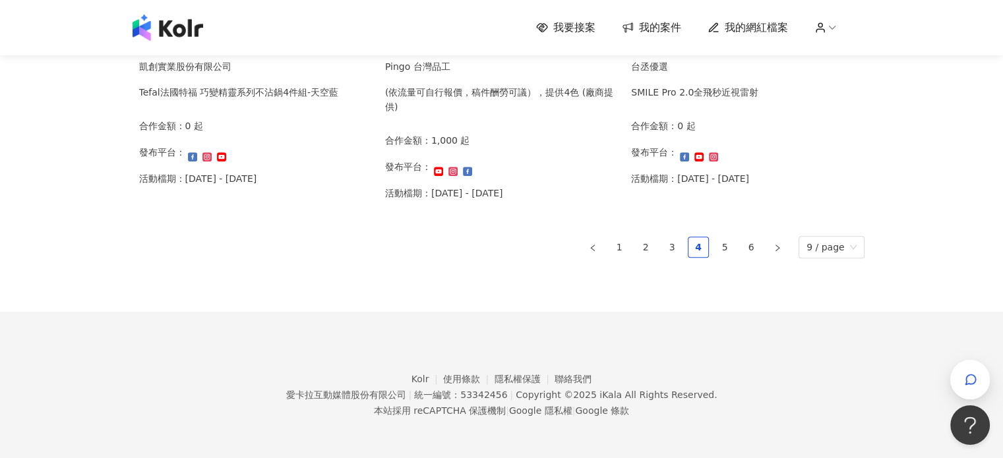
scroll to position [955, 0]
click at [733, 249] on link "5" at bounding box center [725, 247] width 20 height 20
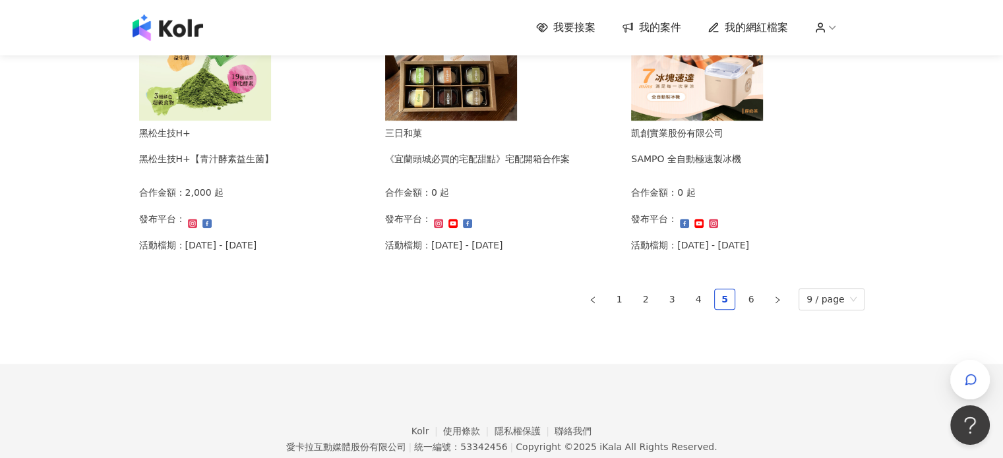
scroll to position [959, 0]
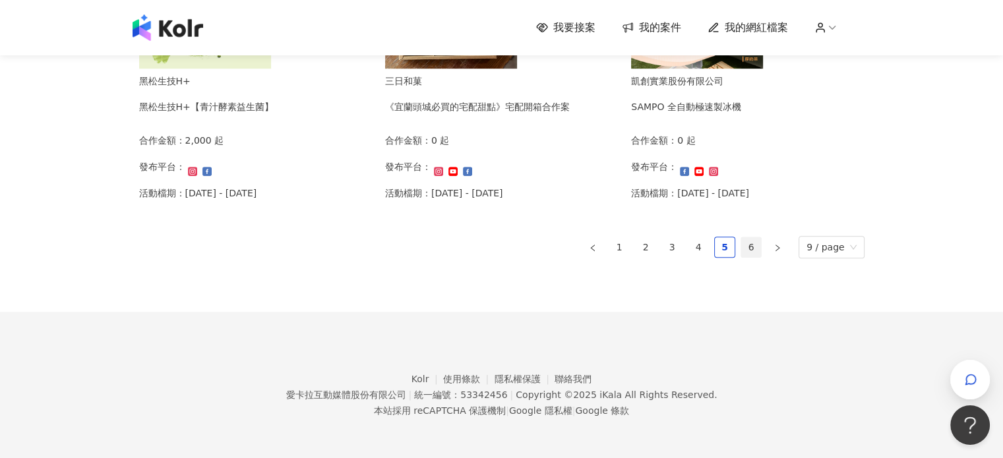
click at [755, 250] on link "6" at bounding box center [751, 247] width 20 height 20
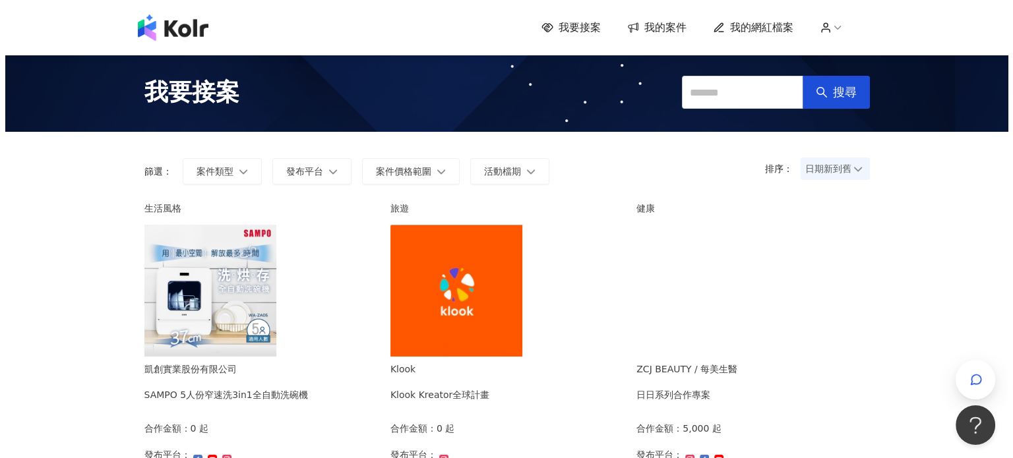
scroll to position [132, 0]
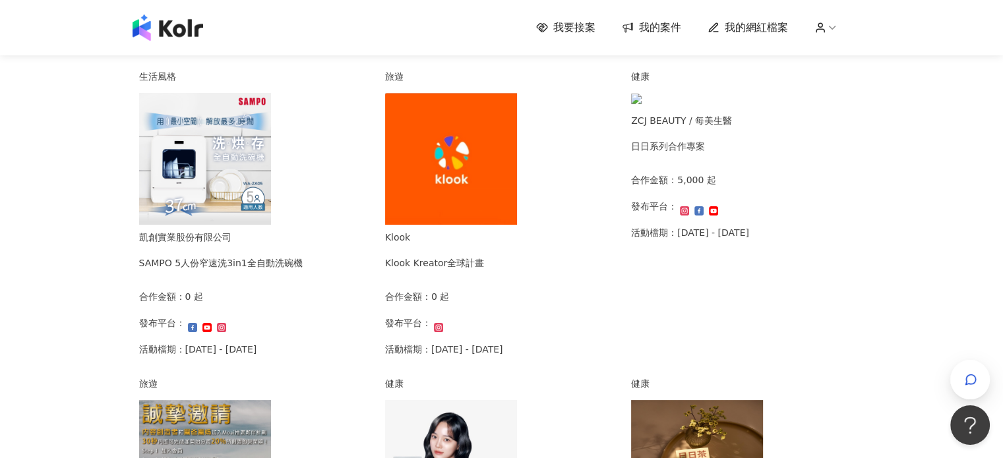
click at [517, 214] on img at bounding box center [451, 159] width 132 height 132
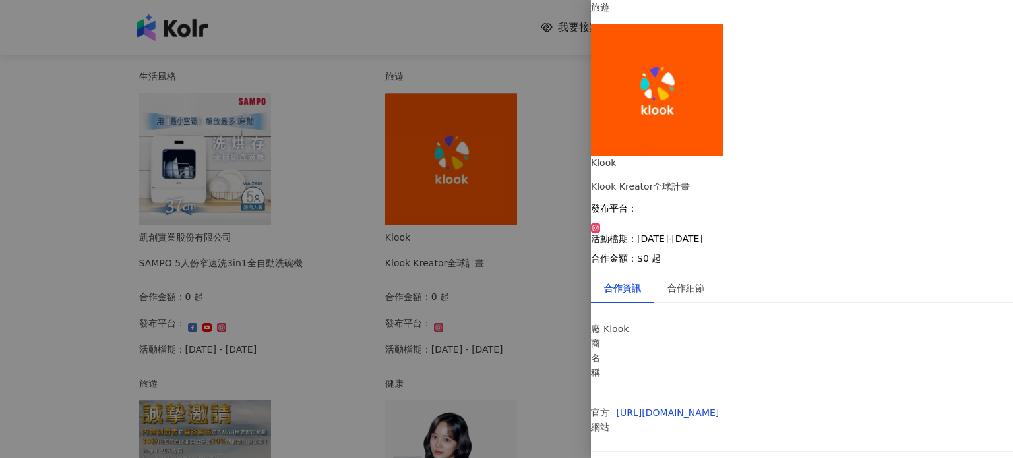
drag, startPoint x: 673, startPoint y: 295, endPoint x: 903, endPoint y: 333, distance: 233.9
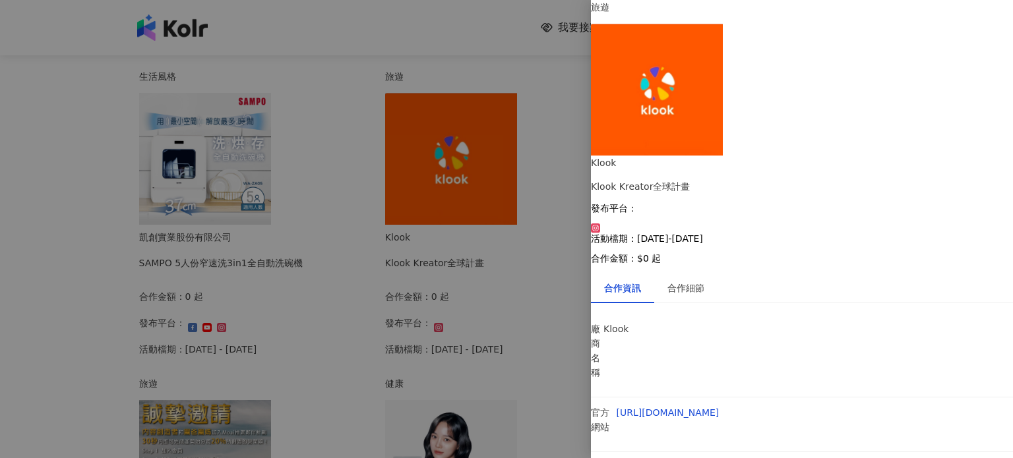
click at [587, 337] on div at bounding box center [506, 229] width 1013 height 458
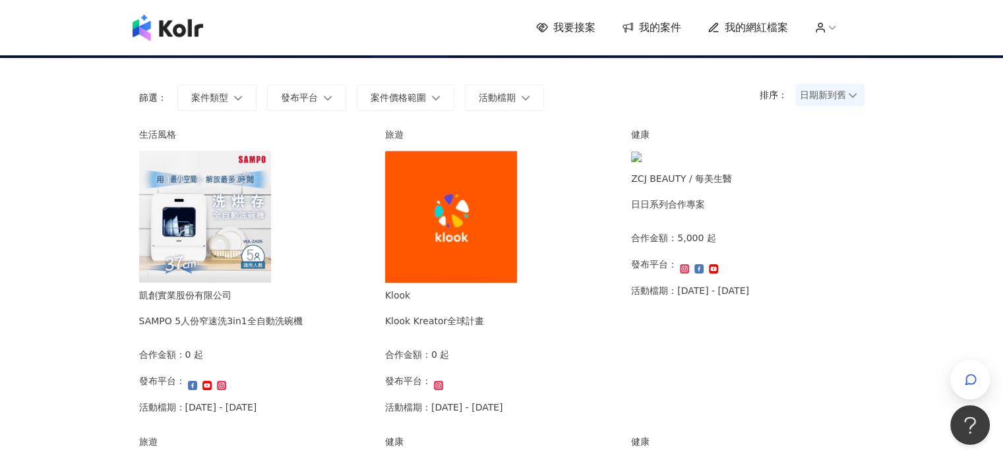
scroll to position [0, 0]
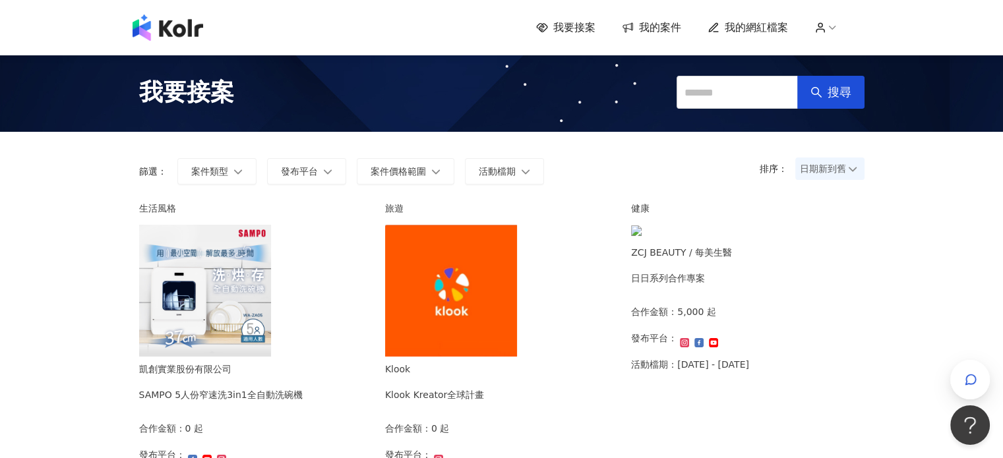
click at [181, 28] on img at bounding box center [168, 28] width 71 height 26
